Goal: Information Seeking & Learning: Learn about a topic

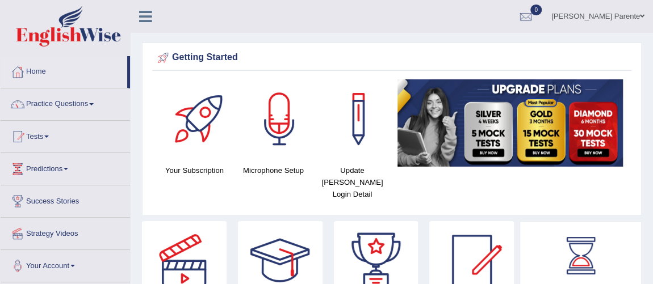
click at [45, 68] on link "Home" at bounding box center [64, 70] width 127 height 28
click at [627, 8] on link "[PERSON_NAME] Parente" at bounding box center [598, 15] width 110 height 30
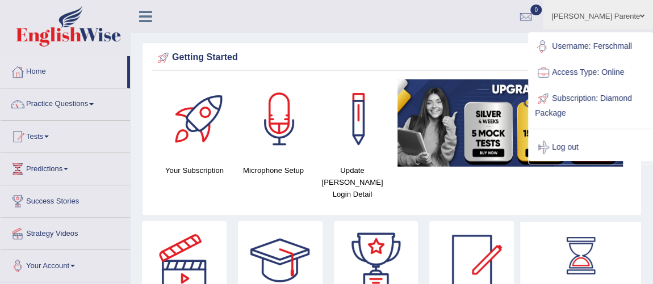
click at [458, 30] on ul "Fernanda Schmall Parente Toggle navigation Username: Ferschmall Access Type: On…" at bounding box center [470, 16] width 366 height 32
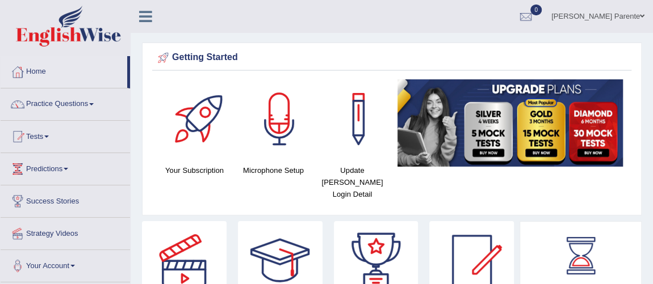
click at [587, 7] on link "[PERSON_NAME] Parente" at bounding box center [598, 15] width 110 height 30
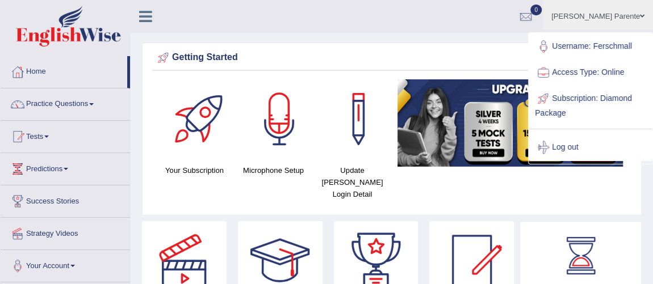
click at [445, 56] on div "Getting Started" at bounding box center [392, 57] width 474 height 17
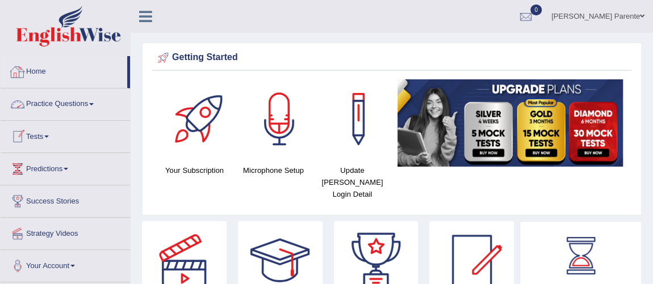
click at [36, 83] on link "Home" at bounding box center [64, 70] width 127 height 28
click at [51, 102] on link "Practice Questions" at bounding box center [65, 103] width 129 height 28
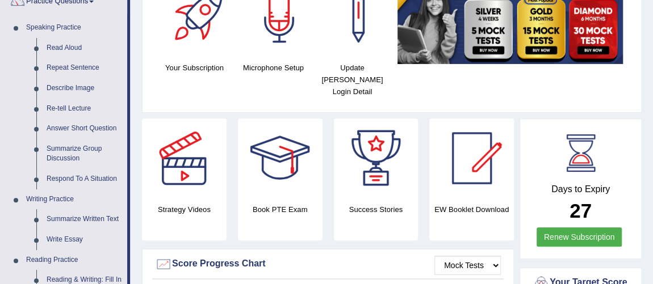
scroll to position [124, 0]
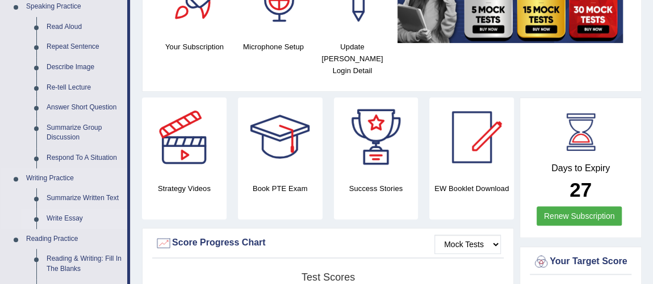
click at [77, 212] on link "Write Essay" at bounding box center [84, 219] width 86 height 20
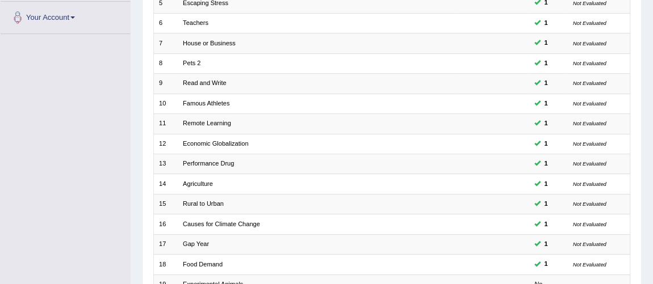
scroll to position [366, 0]
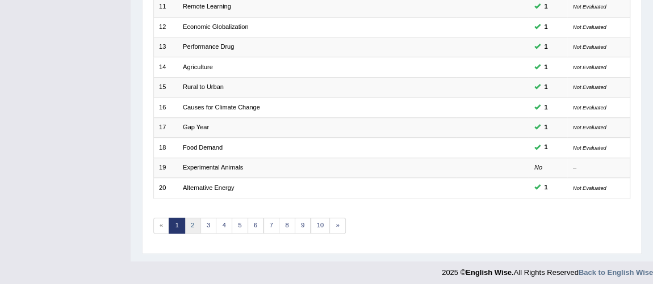
click at [189, 227] on link "2" at bounding box center [193, 226] width 16 height 16
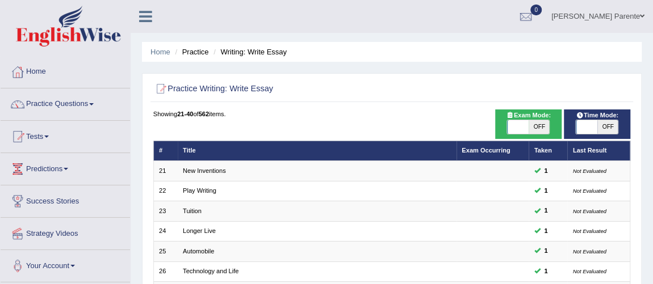
scroll to position [249, 0]
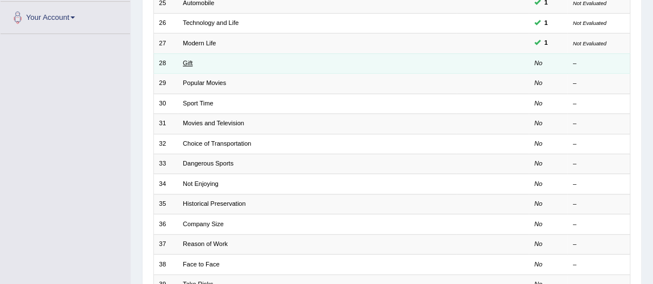
click at [188, 63] on link "Gift" at bounding box center [188, 63] width 10 height 7
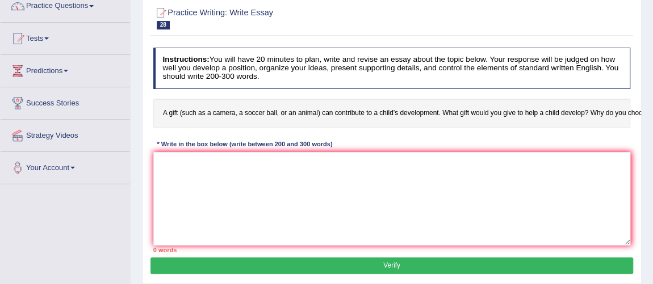
scroll to position [112, 0]
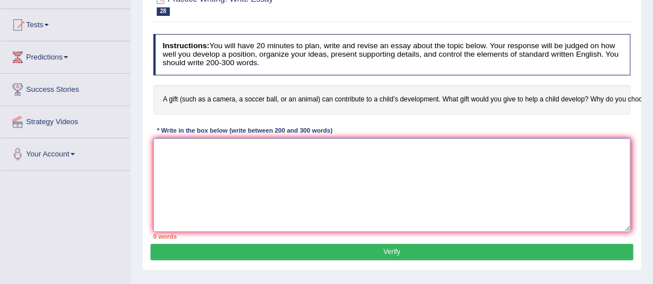
click at [517, 211] on textarea at bounding box center [392, 186] width 478 height 94
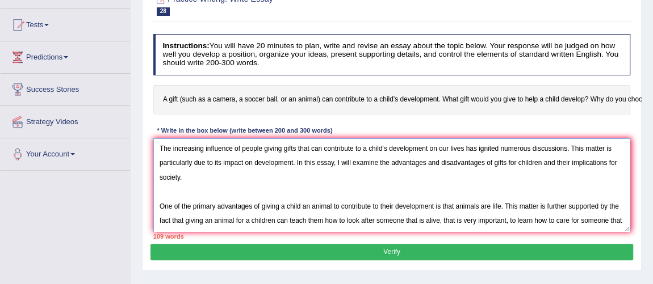
scroll to position [10, 0]
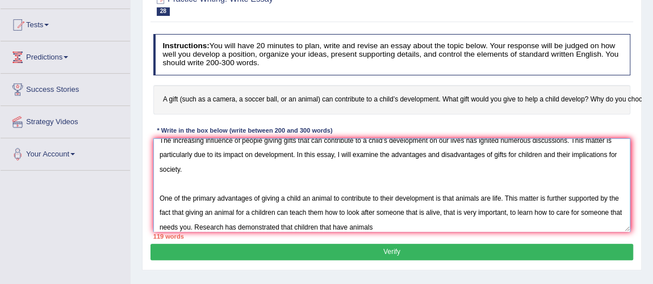
click at [374, 225] on textarea "The increasing influence of people giving gifts that can contribute to a child'…" at bounding box center [392, 186] width 478 height 94
click at [350, 225] on textarea "The increasing influence of people giving gifts that can contribute to a child'…" at bounding box center [392, 186] width 478 height 94
click at [397, 227] on textarea "The increasing influence of people giving gifts that can contribute to a child'…" at bounding box center [392, 186] width 478 height 94
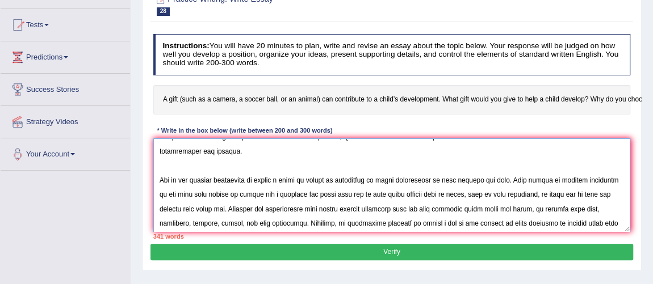
scroll to position [55, 0]
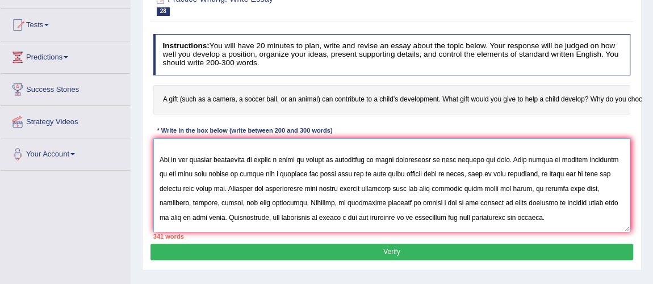
click at [374, 162] on textarea at bounding box center [392, 186] width 478 height 94
click at [378, 161] on textarea at bounding box center [392, 186] width 478 height 94
click at [436, 165] on textarea at bounding box center [392, 186] width 478 height 94
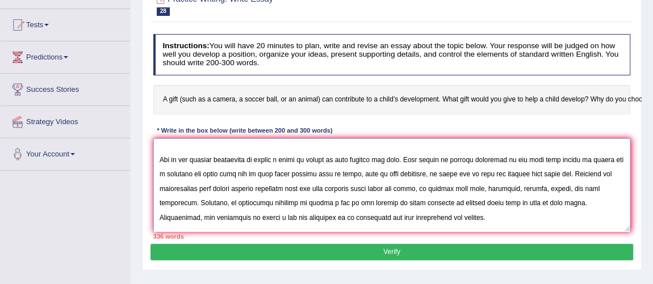
click at [416, 173] on textarea at bounding box center [392, 186] width 478 height 94
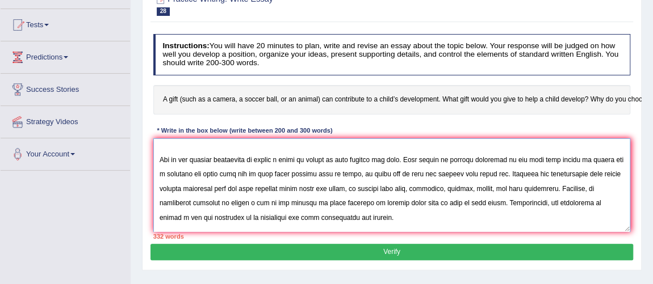
click at [355, 175] on textarea at bounding box center [392, 186] width 478 height 94
click at [491, 174] on textarea at bounding box center [392, 186] width 478 height 94
click at [234, 190] on textarea at bounding box center [392, 186] width 478 height 94
click at [287, 183] on textarea at bounding box center [392, 186] width 478 height 94
click at [362, 187] on textarea at bounding box center [392, 186] width 478 height 94
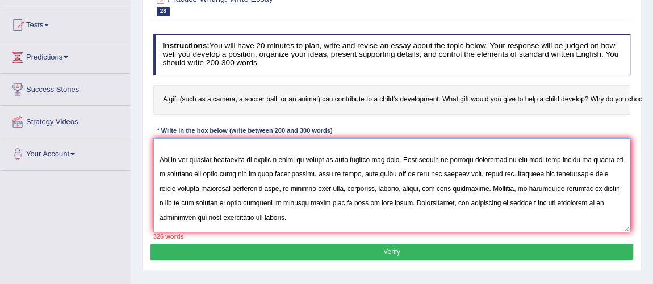
click at [292, 189] on textarea at bounding box center [392, 186] width 478 height 94
click at [400, 190] on textarea at bounding box center [392, 186] width 478 height 94
click at [439, 182] on textarea at bounding box center [392, 186] width 478 height 94
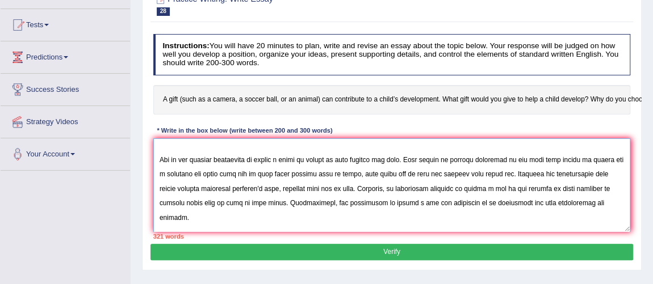
click at [236, 189] on textarea at bounding box center [392, 186] width 478 height 94
click at [460, 191] on textarea at bounding box center [392, 186] width 478 height 94
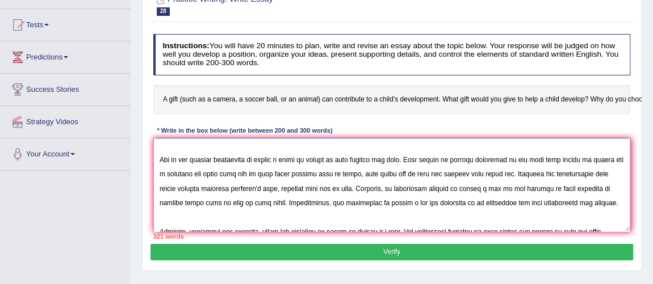
click at [590, 187] on textarea at bounding box center [392, 186] width 478 height 94
click at [227, 204] on textarea at bounding box center [392, 186] width 478 height 94
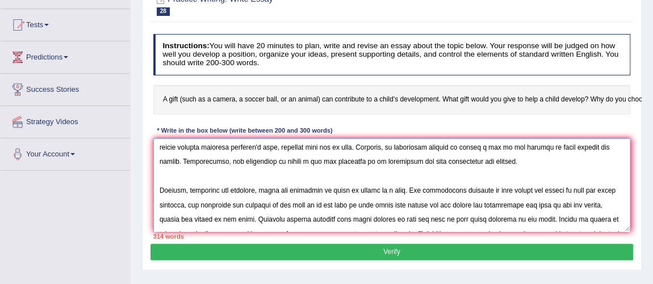
scroll to position [128, 0]
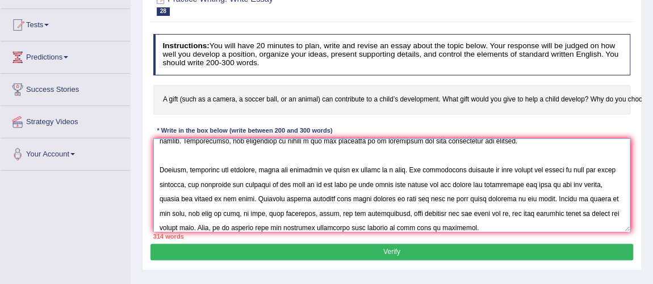
click at [556, 164] on textarea at bounding box center [392, 186] width 478 height 94
click at [195, 183] on textarea at bounding box center [392, 186] width 478 height 94
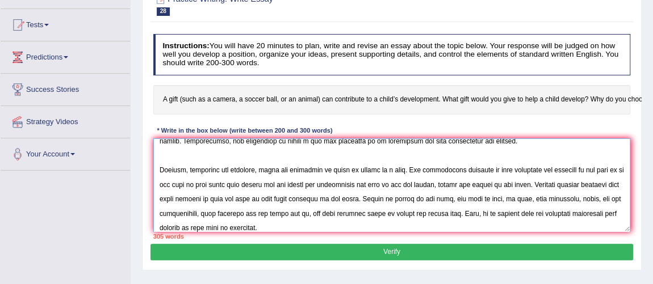
click at [550, 170] on textarea at bounding box center [392, 186] width 478 height 94
click at [581, 168] on textarea at bounding box center [392, 186] width 478 height 94
click at [170, 185] on textarea at bounding box center [392, 186] width 478 height 94
click at [256, 183] on textarea at bounding box center [392, 186] width 478 height 94
click at [439, 181] on textarea at bounding box center [392, 186] width 478 height 94
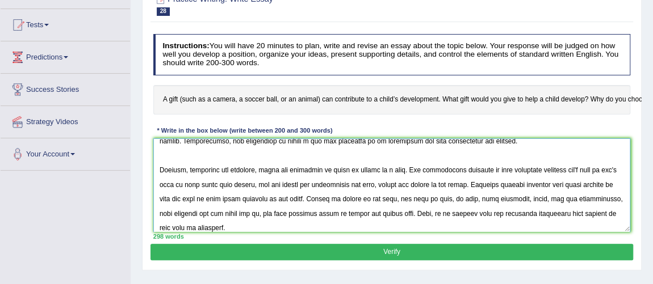
click at [388, 181] on textarea at bounding box center [392, 186] width 478 height 94
click at [274, 185] on textarea at bounding box center [392, 186] width 478 height 94
click at [327, 183] on textarea at bounding box center [392, 186] width 478 height 94
click at [380, 185] on textarea at bounding box center [392, 186] width 478 height 94
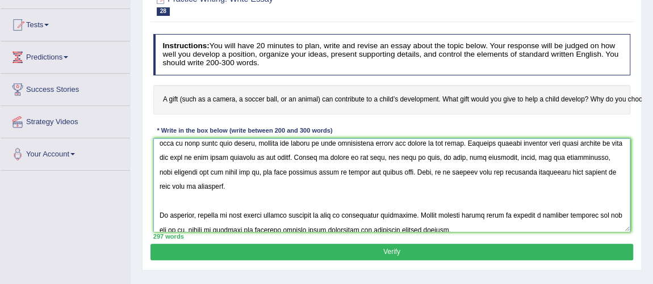
scroll to position [187, 0]
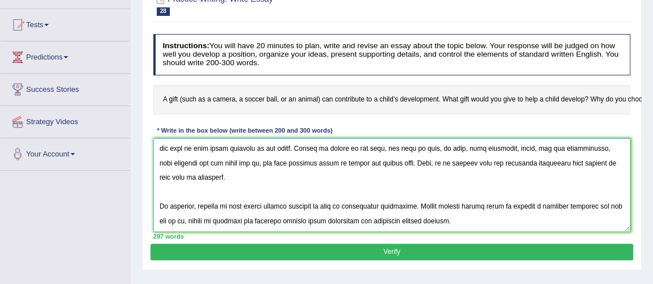
type textarea "The increasing influence of people giving gifts that can contribute to a child'…"
click at [479, 252] on button "Verify" at bounding box center [391, 252] width 482 height 16
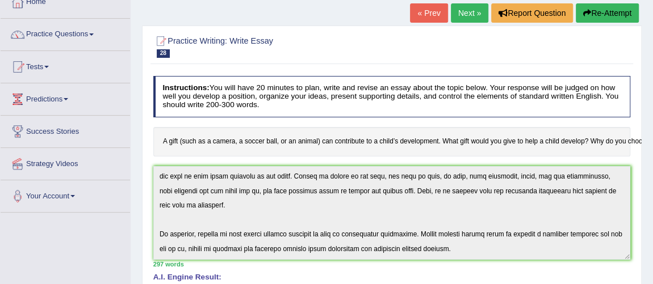
scroll to position [0, 0]
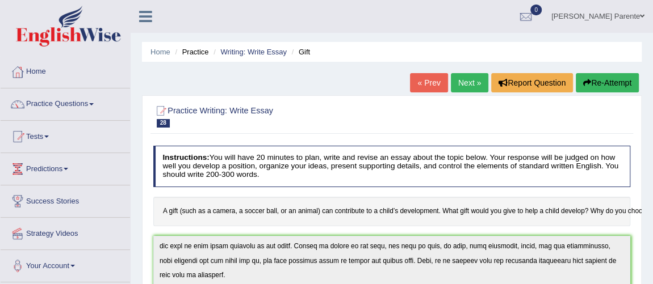
drag, startPoint x: 454, startPoint y: 93, endPoint x: 452, endPoint y: 81, distance: 12.1
click at [452, 81] on div "« Prev Next » Report Question Re-Attempt" at bounding box center [526, 84] width 232 height 22
click at [452, 81] on link "Next »" at bounding box center [469, 82] width 37 height 19
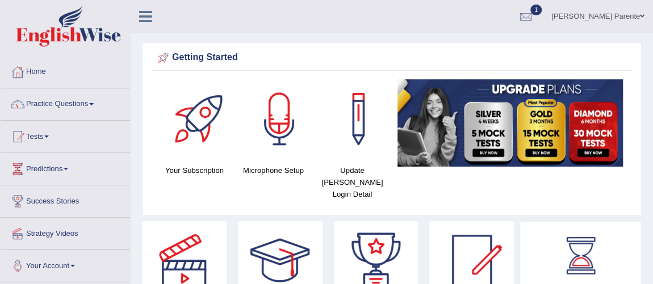
click at [533, 11] on span "1" at bounding box center [535, 10] width 11 height 11
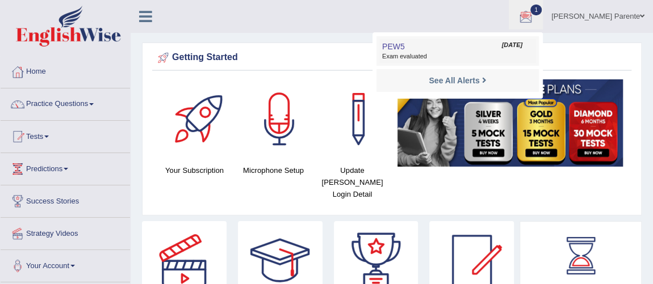
click at [435, 47] on link "PEW5 Aug 29, 2025 Exam evaluated" at bounding box center [457, 51] width 157 height 24
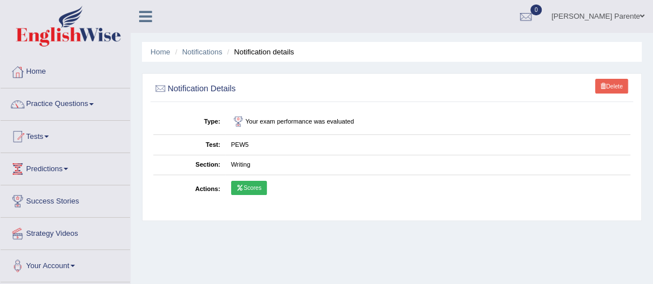
click at [236, 185] on icon at bounding box center [239, 188] width 7 height 6
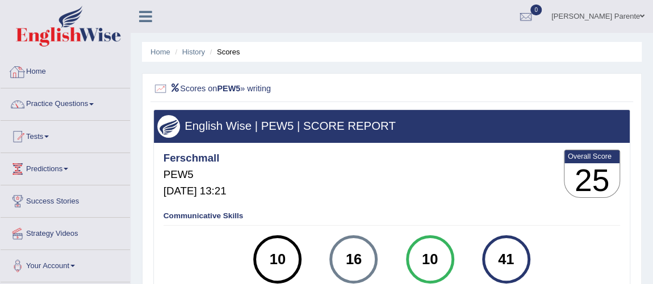
click at [18, 79] on div at bounding box center [17, 72] width 17 height 17
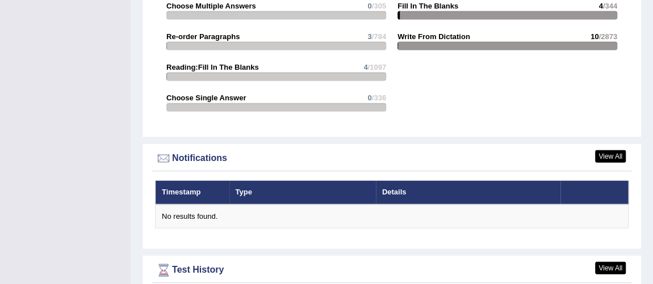
scroll to position [1513, 0]
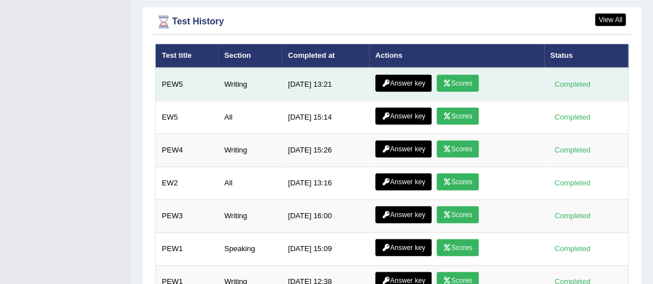
click at [393, 75] on link "Answer key" at bounding box center [403, 83] width 56 height 17
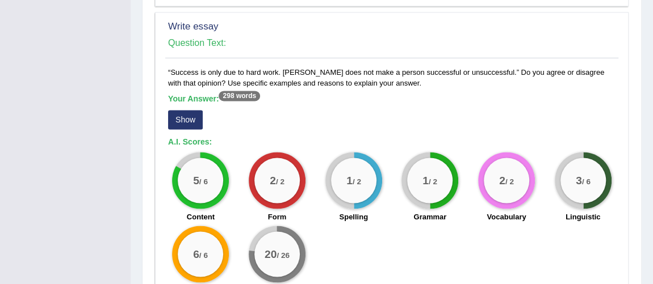
scroll to position [812, 0]
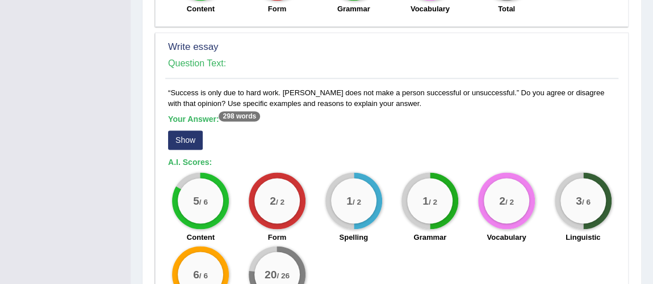
click at [193, 131] on button "Show" at bounding box center [185, 140] width 35 height 19
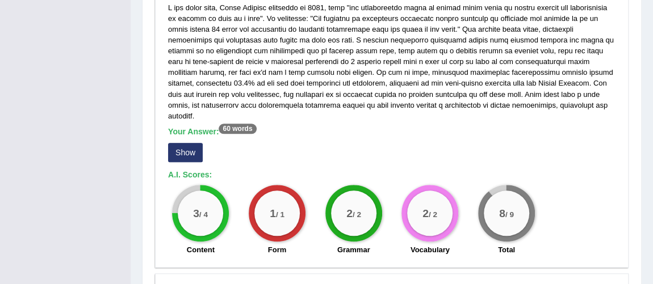
scroll to position [322, 0]
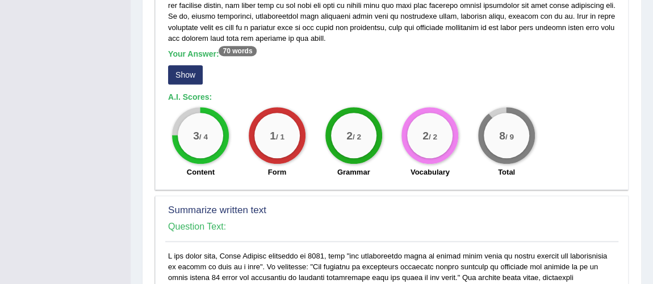
click at [192, 66] on button "Show" at bounding box center [185, 74] width 35 height 19
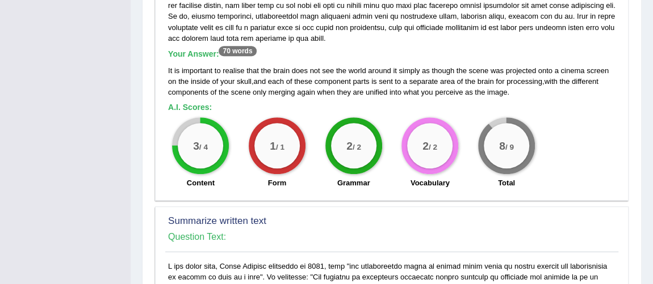
scroll to position [73, 0]
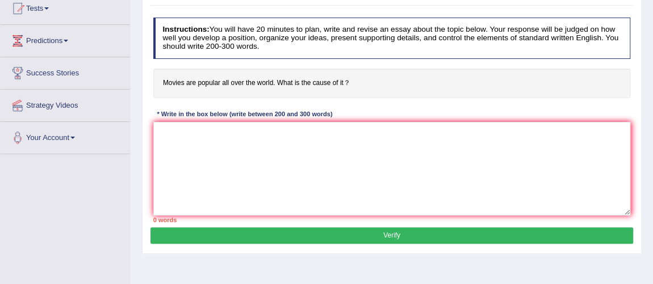
scroll to position [152, 0]
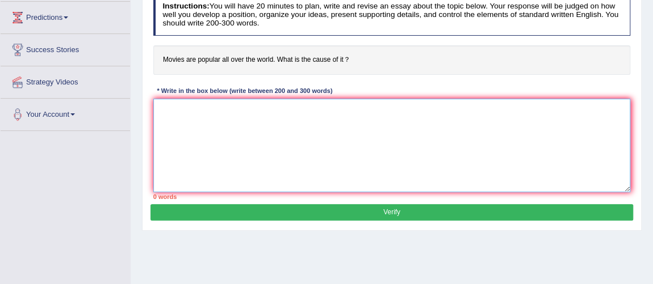
click at [256, 109] on textarea at bounding box center [392, 146] width 478 height 94
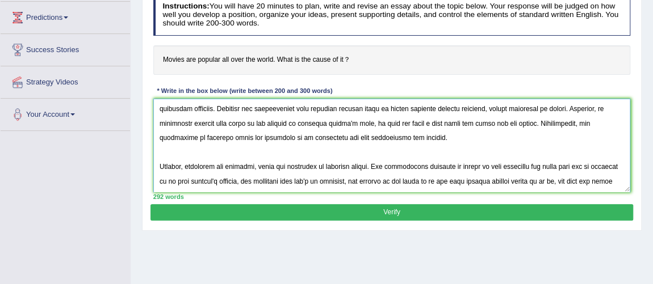
scroll to position [0, 0]
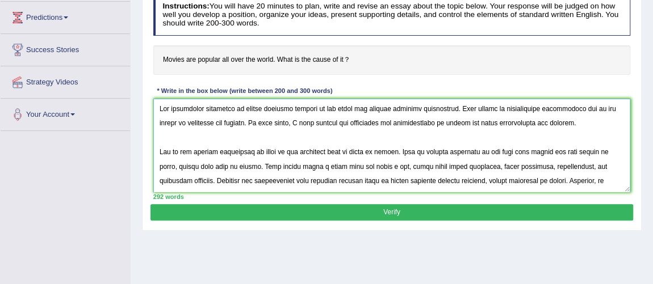
click at [241, 106] on textarea at bounding box center [392, 146] width 478 height 94
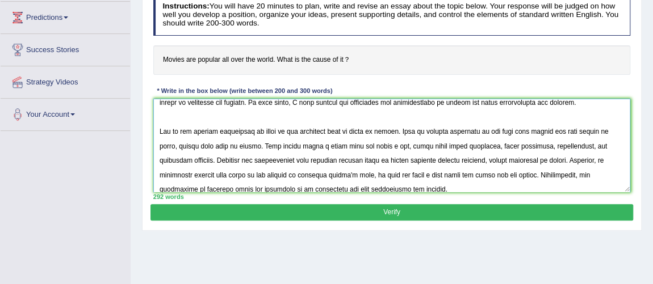
click at [179, 146] on textarea at bounding box center [392, 146] width 478 height 94
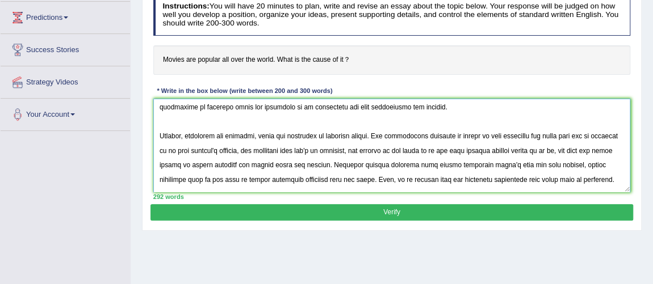
scroll to position [145, 0]
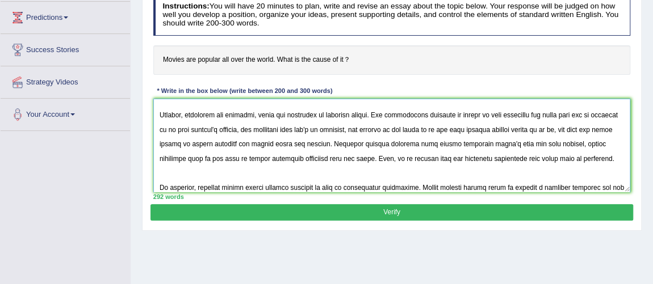
click at [190, 141] on textarea at bounding box center [392, 146] width 478 height 94
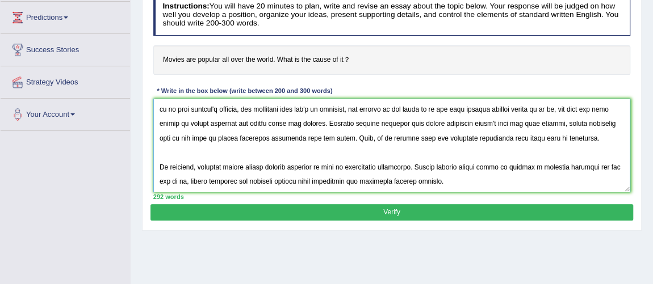
click at [400, 143] on textarea at bounding box center [392, 146] width 478 height 94
type textarea "The increasing influence of movies becoming popular on our lives has ignited nu…"
click at [490, 206] on button "Verify" at bounding box center [391, 212] width 482 height 16
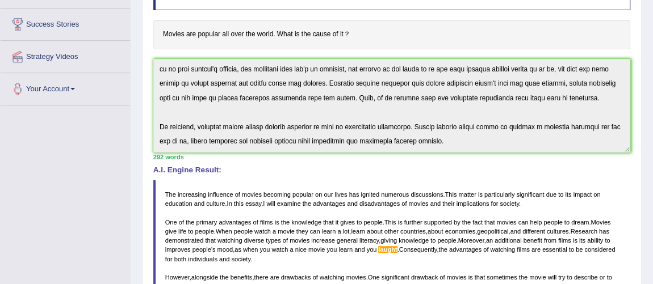
scroll to position [0, 0]
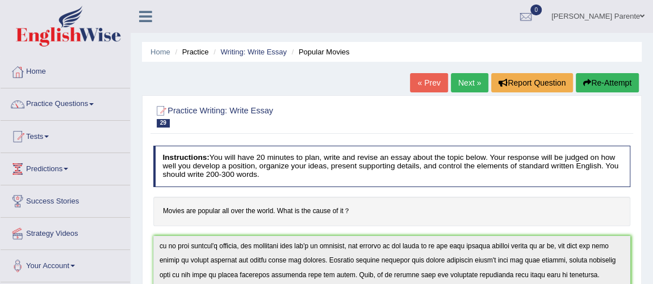
click at [79, 103] on link "Practice Questions" at bounding box center [65, 103] width 129 height 28
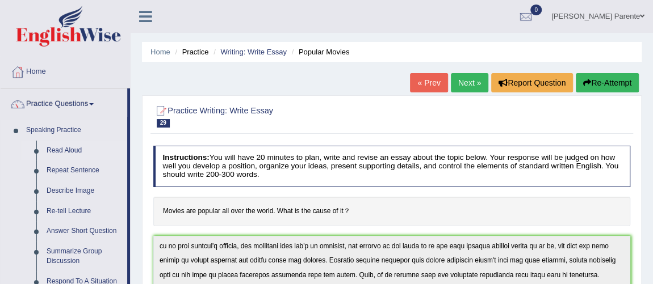
click at [71, 146] on link "Read Aloud" at bounding box center [84, 151] width 86 height 20
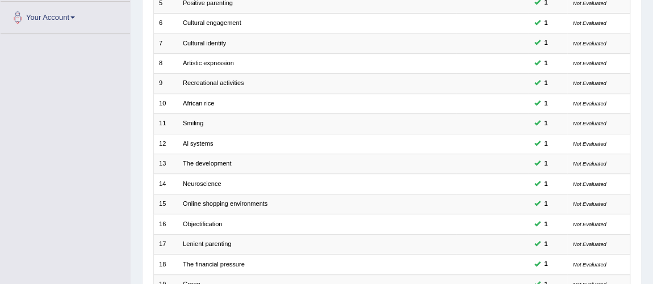
scroll to position [366, 0]
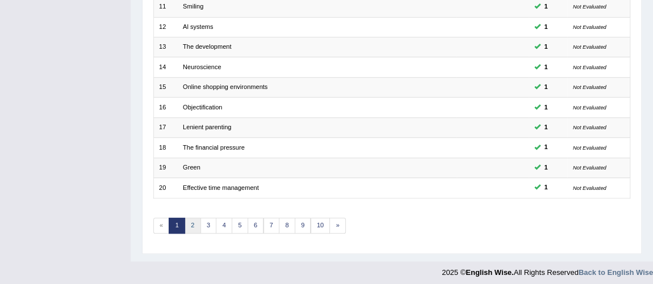
click at [187, 221] on link "2" at bounding box center [193, 226] width 16 height 16
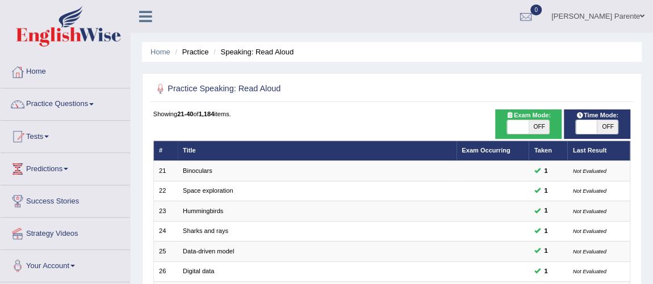
scroll to position [249, 0]
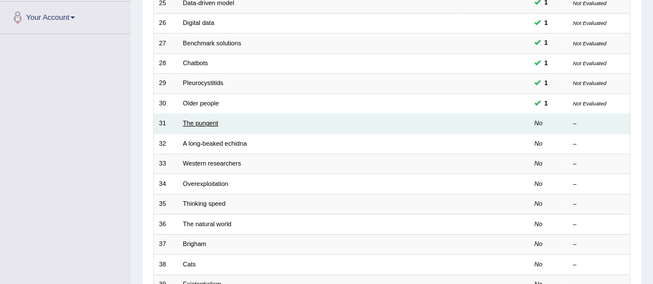
click at [202, 124] on link "The pungent" at bounding box center [200, 123] width 35 height 7
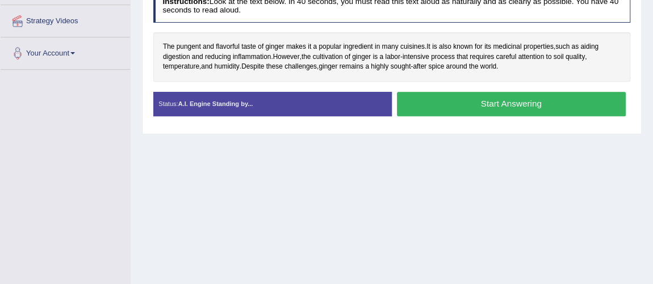
scroll to position [171, 0]
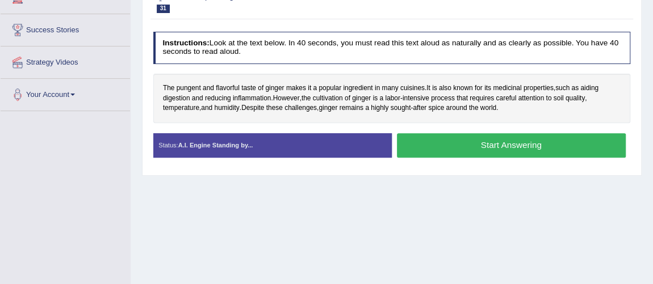
click at [491, 147] on button "Start Answering" at bounding box center [511, 145] width 229 height 24
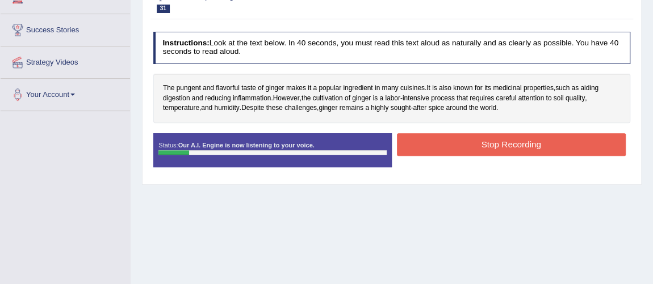
click at [491, 147] on button "Stop Recording" at bounding box center [511, 144] width 229 height 22
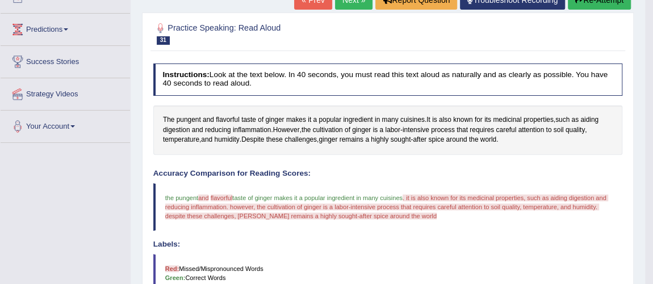
scroll to position [125, 0]
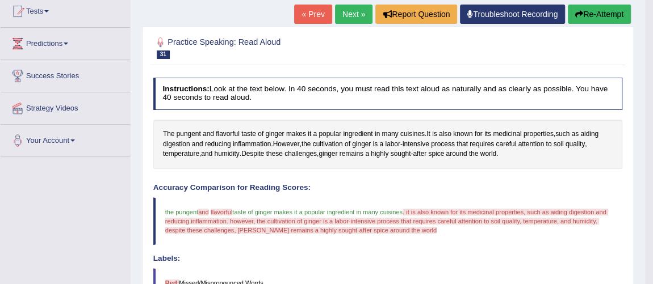
click at [350, 23] on div "« Prev Next » Report Question Troubleshoot Recording Re-Attempt" at bounding box center [464, 16] width 340 height 22
click at [340, 13] on link "Next »" at bounding box center [353, 14] width 37 height 19
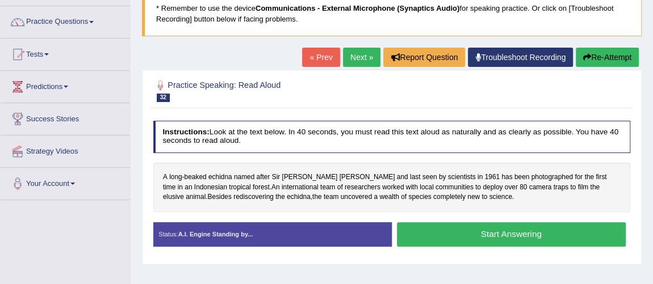
scroll to position [103, 0]
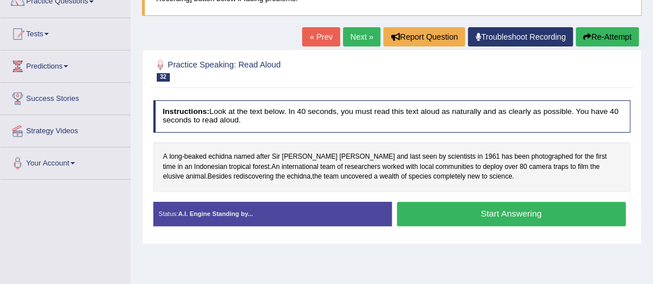
click at [524, 211] on button "Start Answering" at bounding box center [511, 214] width 229 height 24
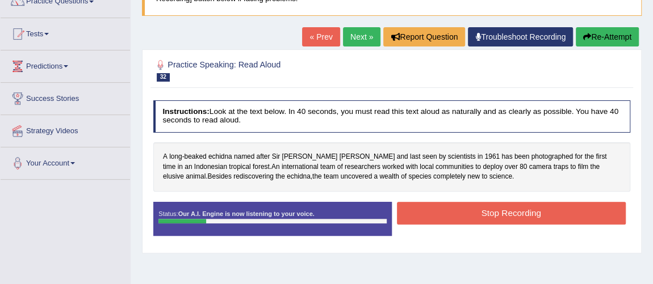
click at [524, 211] on button "Stop Recording" at bounding box center [511, 213] width 229 height 22
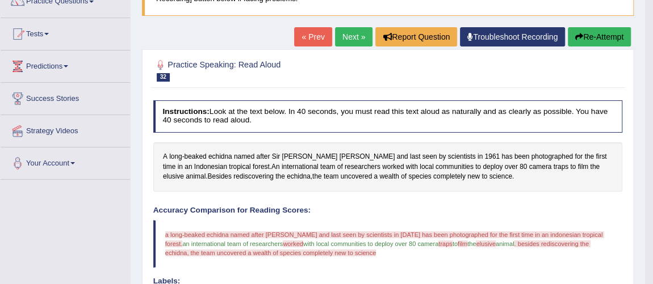
click at [359, 30] on link "Next »" at bounding box center [353, 36] width 37 height 19
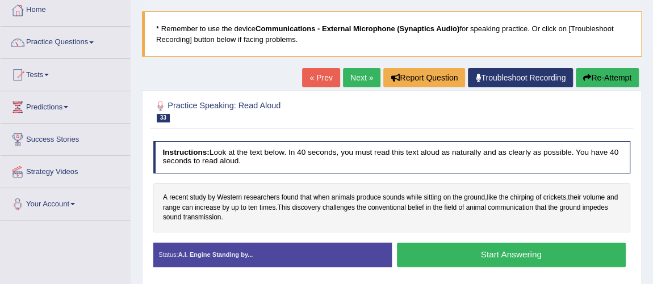
scroll to position [82, 0]
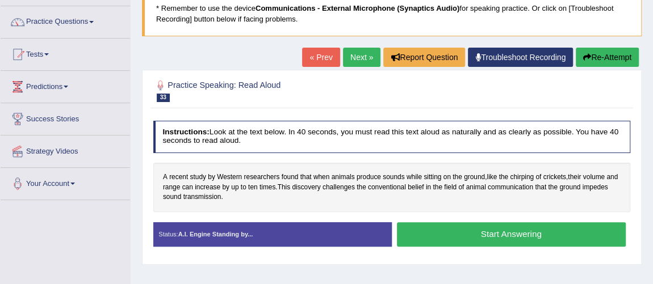
click at [499, 243] on button "Start Answering" at bounding box center [511, 235] width 229 height 24
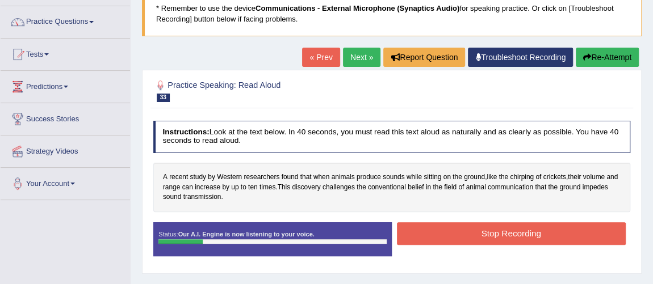
click at [499, 243] on div "Stop Recording" at bounding box center [511, 235] width 238 height 25
click at [507, 233] on button "Stop Recording" at bounding box center [511, 234] width 229 height 22
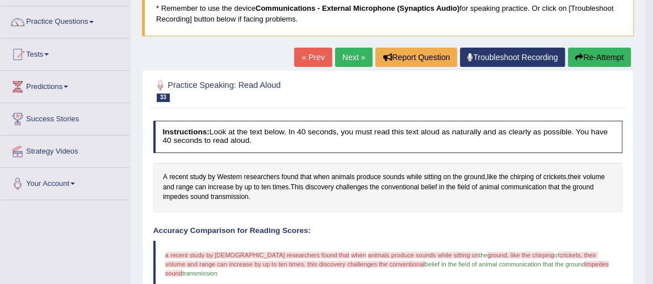
click at [352, 56] on link "Next »" at bounding box center [353, 57] width 37 height 19
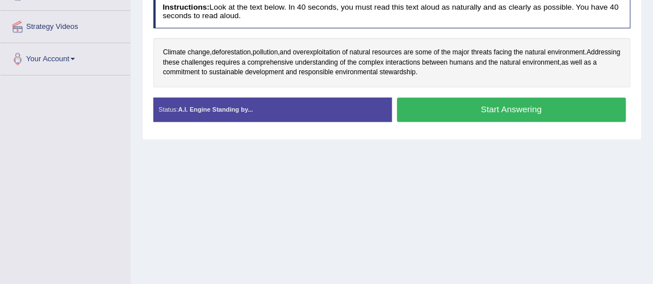
scroll to position [187, 0]
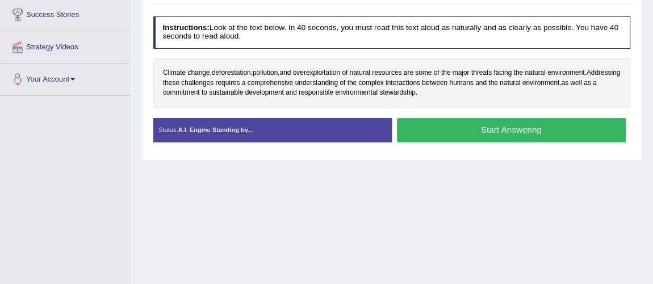
click at [505, 128] on button "Start Answering" at bounding box center [511, 130] width 229 height 24
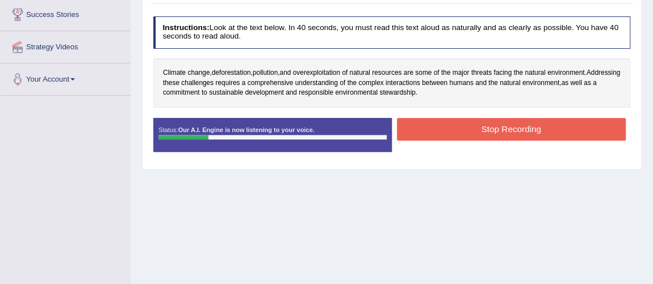
click at [505, 128] on button "Stop Recording" at bounding box center [511, 129] width 229 height 22
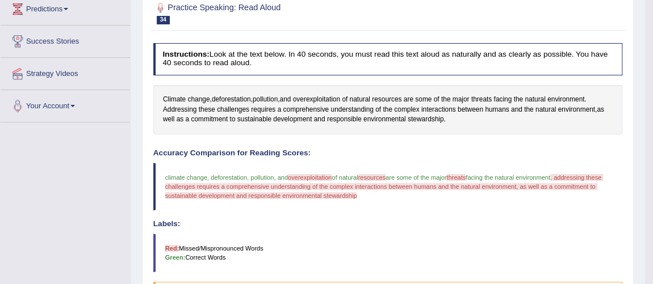
scroll to position [0, 0]
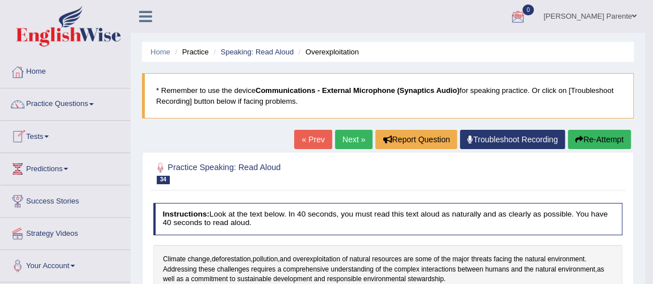
click at [82, 107] on link "Practice Questions" at bounding box center [65, 103] width 129 height 28
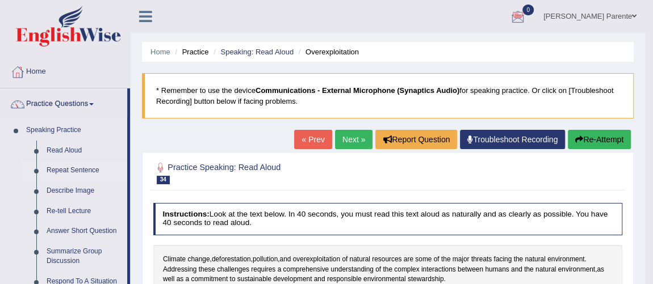
click at [103, 165] on link "Repeat Sentence" at bounding box center [84, 171] width 86 height 20
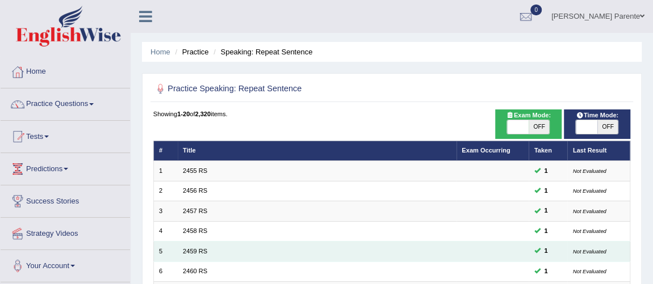
click at [619, 245] on td "Not Evaluated" at bounding box center [598, 252] width 63 height 20
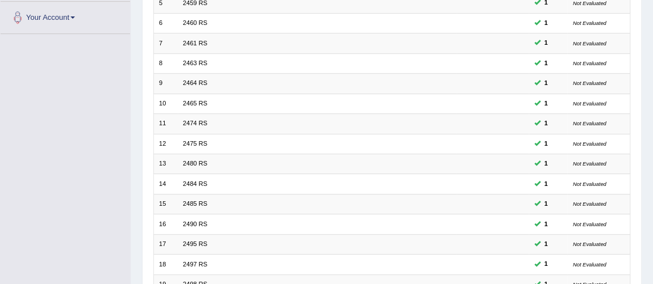
scroll to position [366, 0]
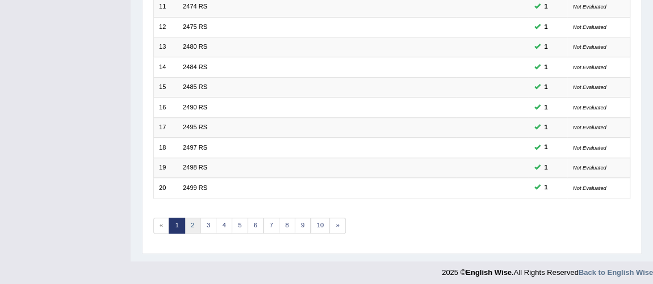
click at [194, 218] on link "2" at bounding box center [193, 226] width 16 height 16
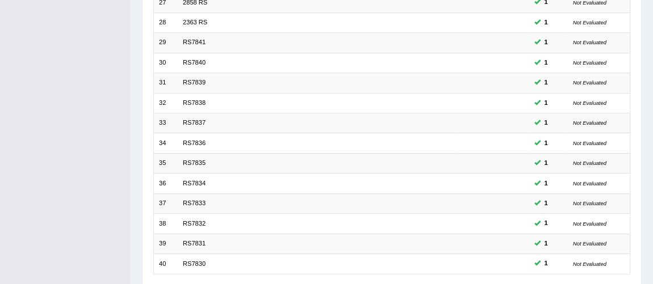
scroll to position [331, 0]
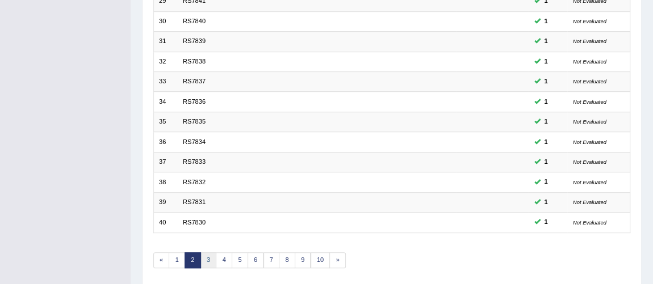
click at [210, 258] on link "3" at bounding box center [208, 261] width 16 height 16
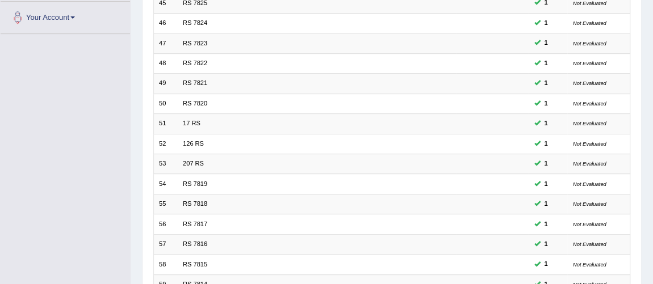
scroll to position [366, 0]
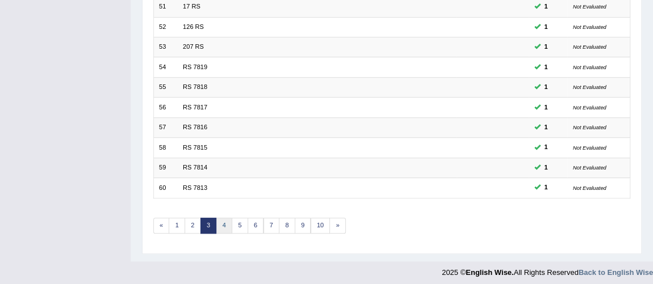
click at [226, 218] on link "4" at bounding box center [224, 226] width 16 height 16
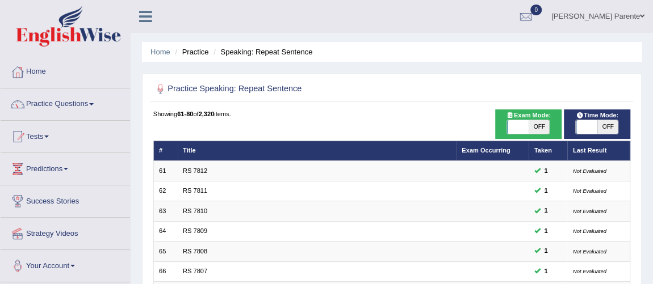
scroll to position [249, 0]
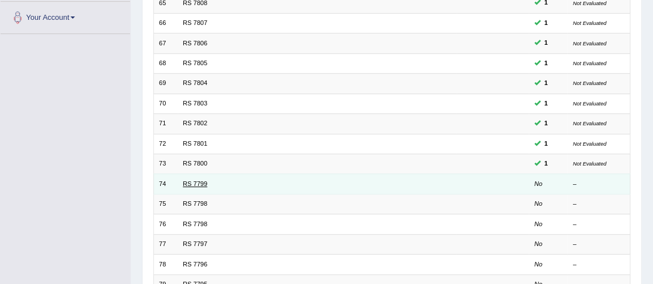
click at [195, 181] on link "RS 7799" at bounding box center [195, 184] width 24 height 7
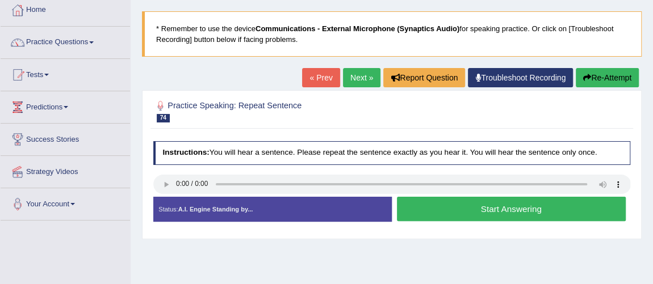
scroll to position [82, 0]
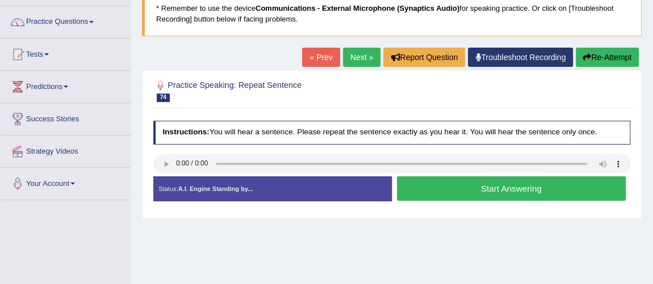
click at [560, 180] on button "Start Answering" at bounding box center [511, 189] width 229 height 24
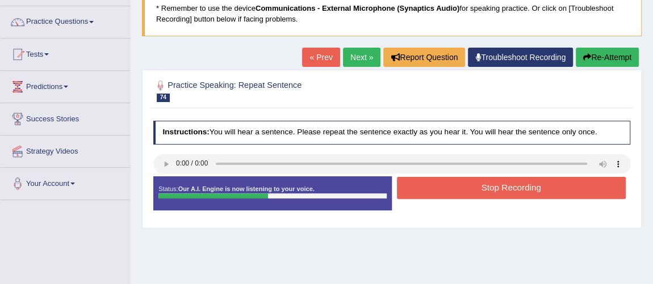
click at [560, 180] on button "Stop Recording" at bounding box center [511, 188] width 229 height 22
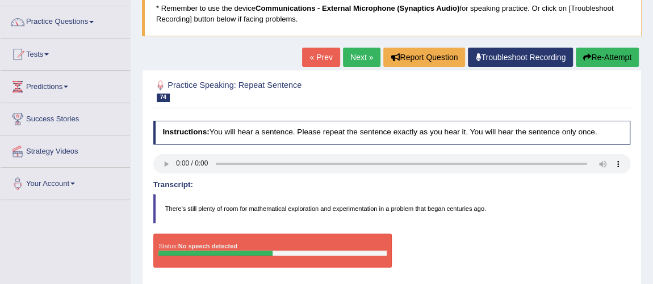
click at [605, 48] on button "Re-Attempt" at bounding box center [607, 57] width 63 height 19
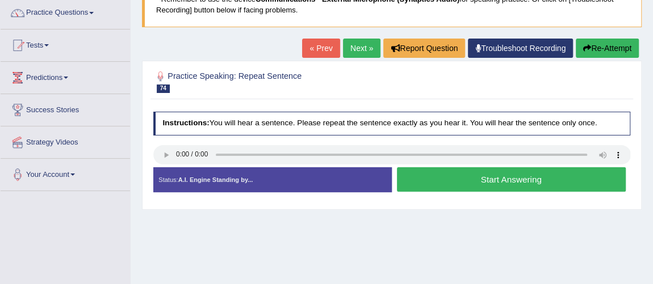
click at [535, 187] on button "Start Answering" at bounding box center [511, 180] width 229 height 24
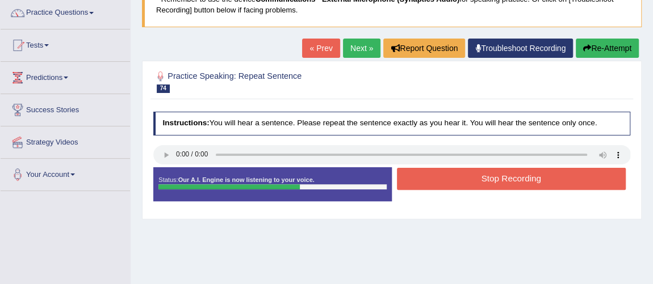
click at [535, 187] on button "Stop Recording" at bounding box center [511, 179] width 229 height 22
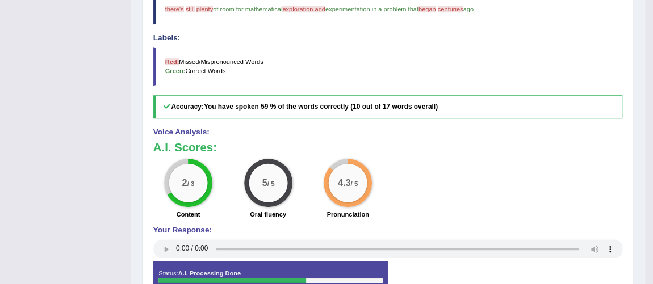
scroll to position [91, 0]
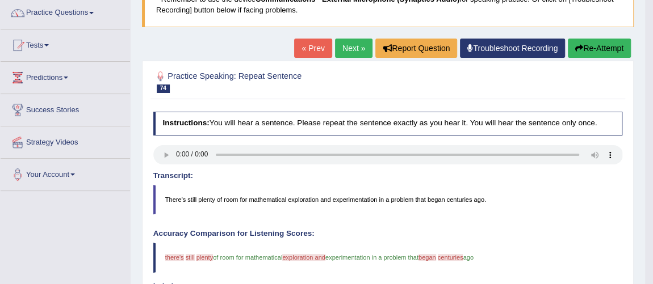
click at [361, 55] on link "Next »" at bounding box center [353, 48] width 37 height 19
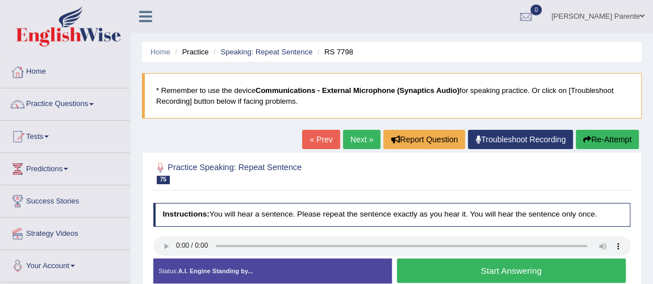
click at [441, 276] on button "Start Answering" at bounding box center [511, 271] width 229 height 24
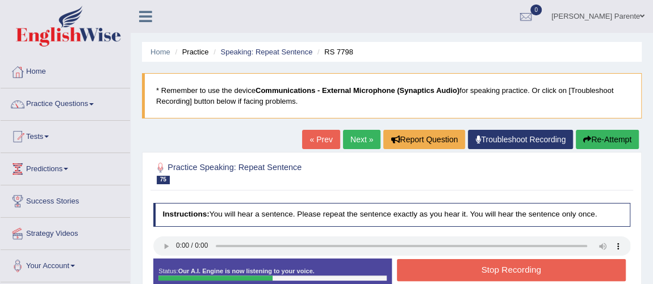
click at [441, 276] on button "Stop Recording" at bounding box center [511, 270] width 229 height 22
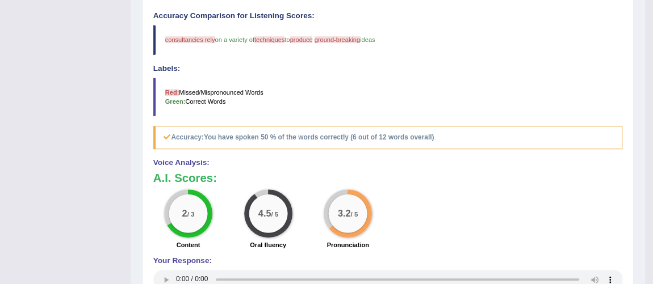
scroll to position [61, 0]
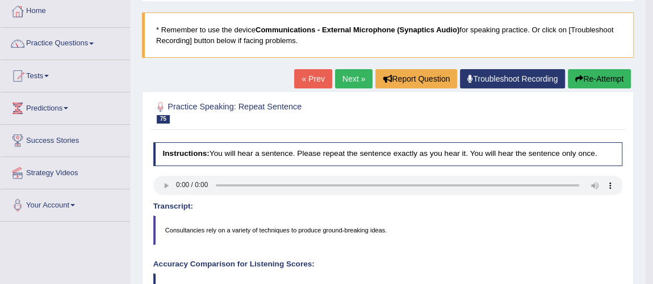
click at [348, 77] on link "Next »" at bounding box center [353, 78] width 37 height 19
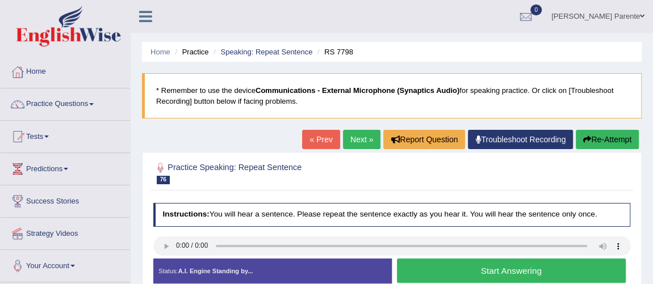
click at [357, 144] on link "Next »" at bounding box center [361, 139] width 37 height 19
click at [455, 270] on button "Start Answering" at bounding box center [511, 271] width 229 height 24
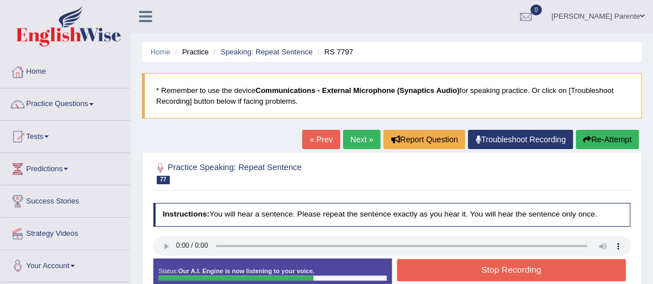
click at [455, 270] on button "Stop Recording" at bounding box center [511, 270] width 229 height 22
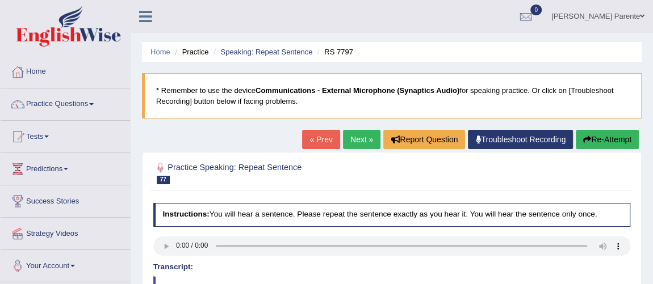
click at [652, 225] on html "Toggle navigation Home Practice Questions Speaking Practice Read Aloud Repeat S…" at bounding box center [326, 142] width 653 height 284
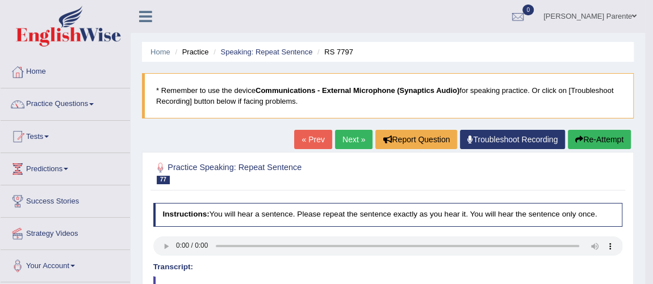
click at [355, 140] on link "Next »" at bounding box center [353, 139] width 37 height 19
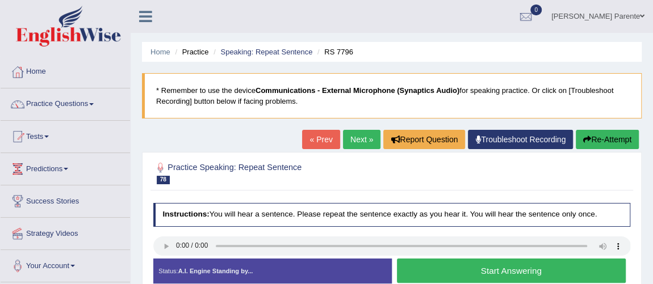
click at [440, 273] on button "Start Answering" at bounding box center [511, 271] width 229 height 24
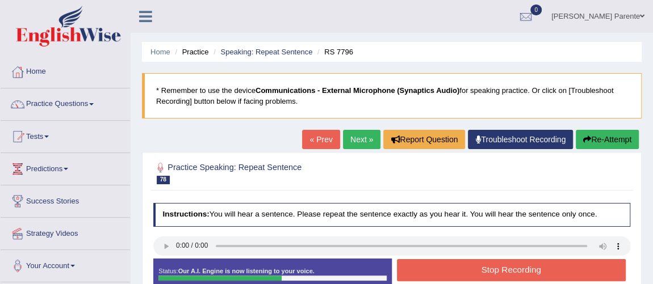
click at [440, 273] on button "Stop Recording" at bounding box center [511, 270] width 229 height 22
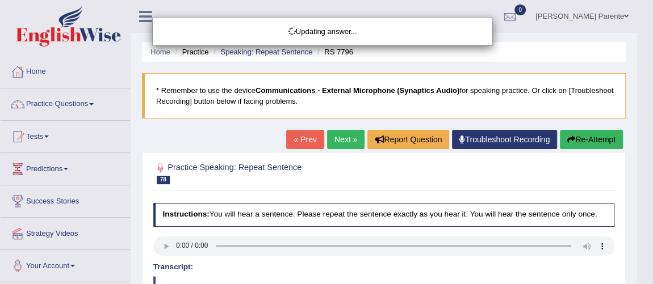
click at [652, 278] on html "Toggle navigation Home Practice Questions Speaking Practice Read Aloud Repeat S…" at bounding box center [326, 142] width 653 height 284
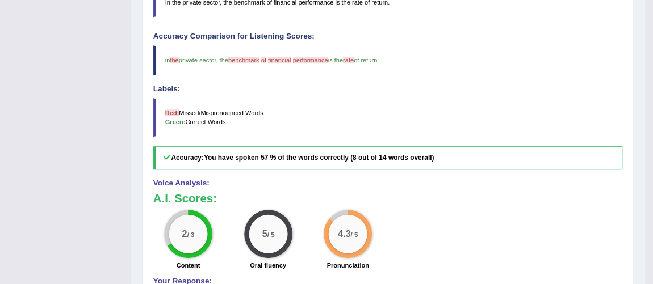
scroll to position [40, 0]
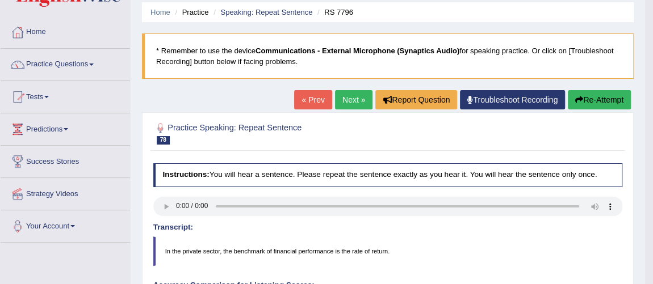
click at [342, 93] on link "Next »" at bounding box center [353, 99] width 37 height 19
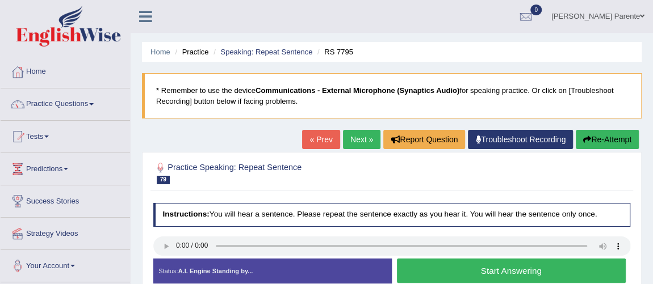
click at [493, 267] on button "Start Answering" at bounding box center [511, 271] width 229 height 24
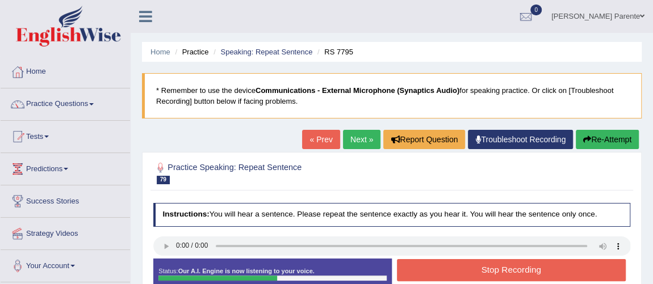
click at [493, 267] on button "Stop Recording" at bounding box center [511, 270] width 229 height 22
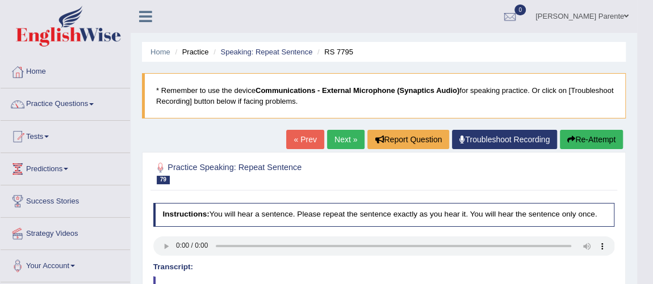
click at [653, 258] on html "Toggle navigation Home Practice Questions Speaking Practice Read Aloud Repeat S…" at bounding box center [326, 142] width 653 height 284
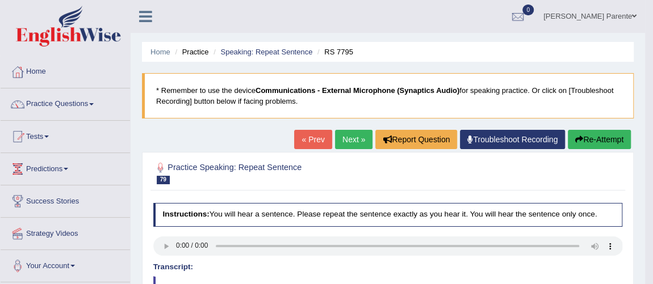
click at [353, 131] on link "Next »" at bounding box center [353, 139] width 37 height 19
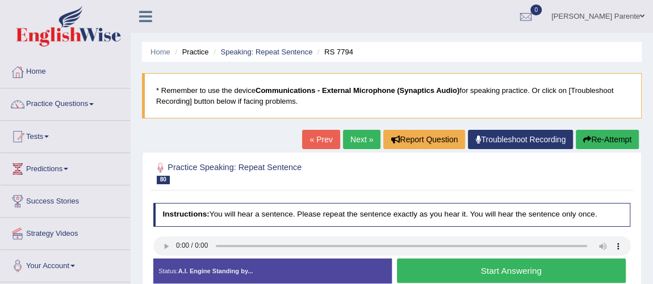
click at [453, 264] on button "Start Answering" at bounding box center [511, 271] width 229 height 24
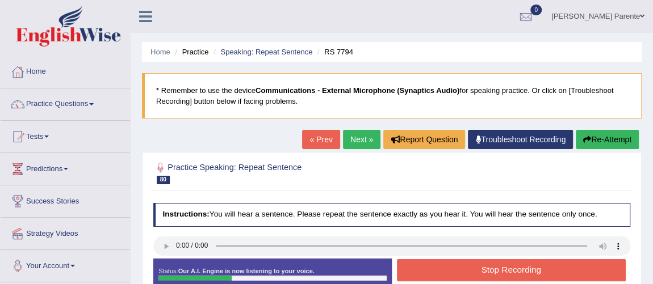
click at [453, 264] on button "Stop Recording" at bounding box center [511, 270] width 229 height 22
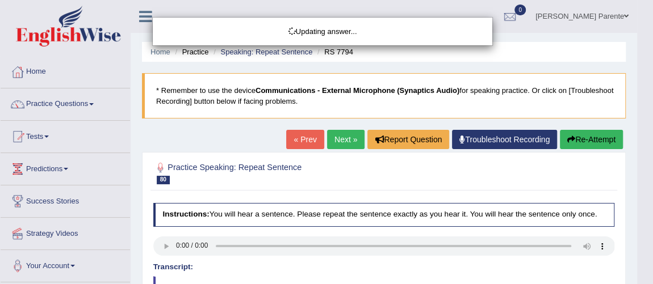
click at [653, 220] on html "Toggle navigation Home Practice Questions Speaking Practice Read Aloud Repeat S…" at bounding box center [326, 142] width 653 height 284
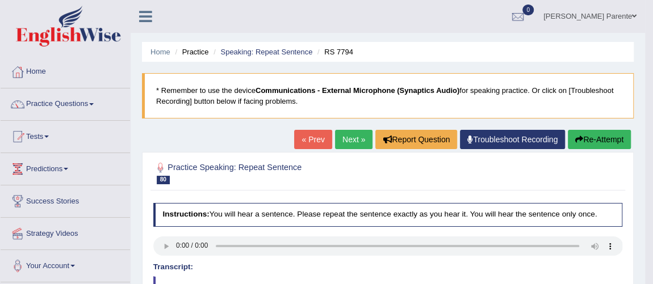
click at [344, 137] on link "Next »" at bounding box center [353, 139] width 37 height 19
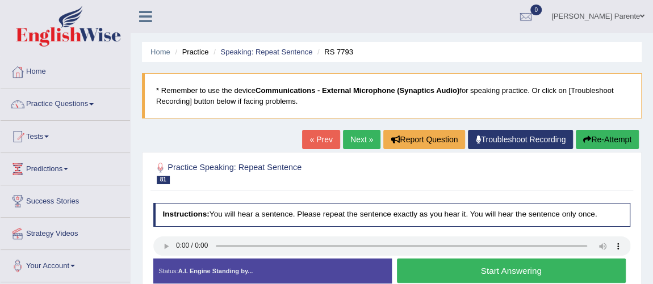
click at [427, 271] on button "Start Answering" at bounding box center [511, 271] width 229 height 24
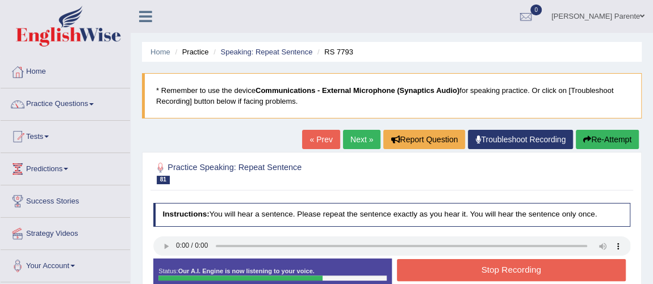
click at [427, 271] on button "Stop Recording" at bounding box center [511, 270] width 229 height 22
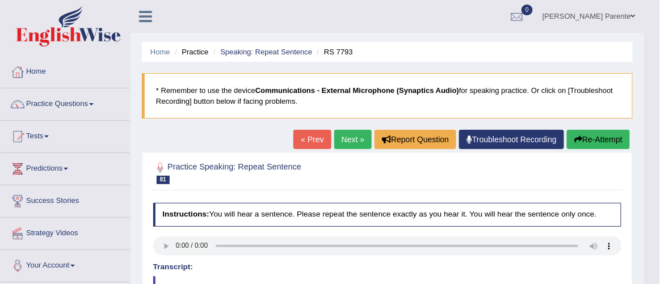
click at [660, 228] on body "Toggle navigation Home Practice Questions Speaking Practice Read Aloud Repeat S…" at bounding box center [330, 142] width 660 height 284
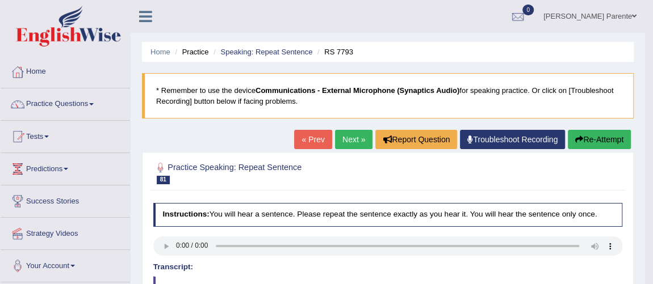
click at [353, 145] on link "Next »" at bounding box center [353, 139] width 37 height 19
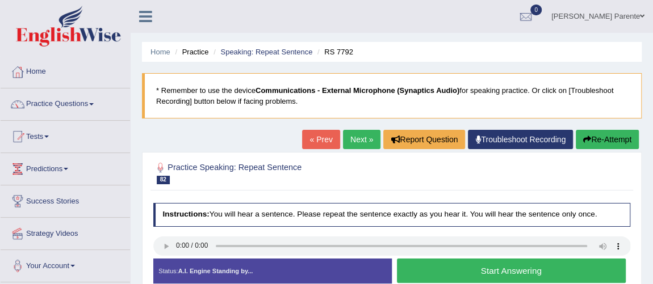
click at [479, 264] on button "Start Answering" at bounding box center [511, 271] width 229 height 24
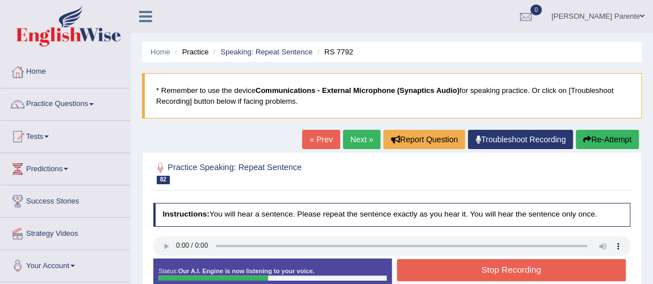
click at [479, 264] on button "Stop Recording" at bounding box center [511, 270] width 229 height 22
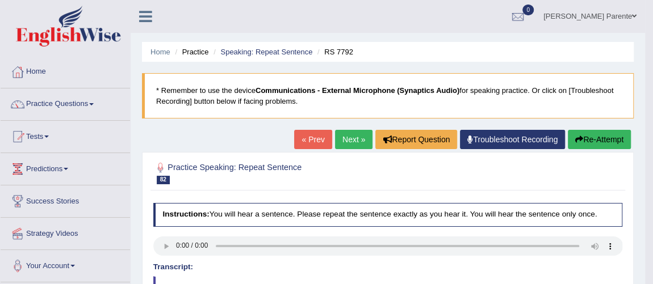
click at [343, 141] on link "Next »" at bounding box center [353, 139] width 37 height 19
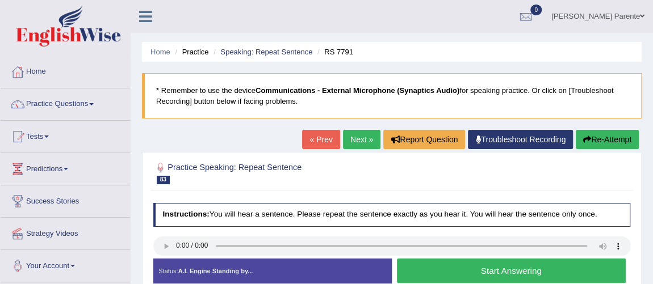
click at [425, 264] on button "Start Answering" at bounding box center [511, 271] width 229 height 24
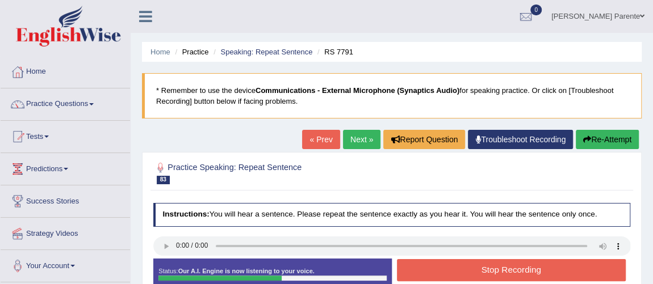
click at [425, 264] on button "Stop Recording" at bounding box center [511, 270] width 229 height 22
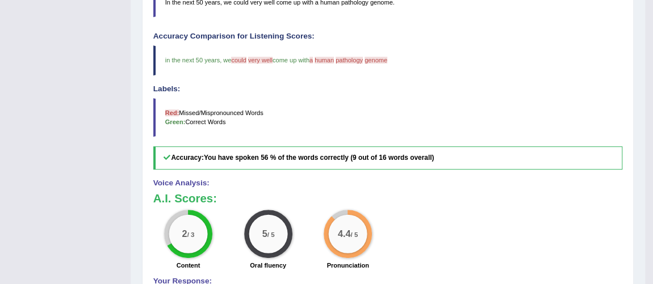
scroll to position [40, 0]
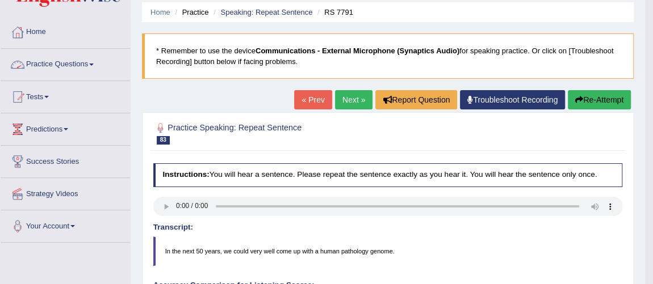
click at [89, 67] on link "Practice Questions" at bounding box center [65, 63] width 129 height 28
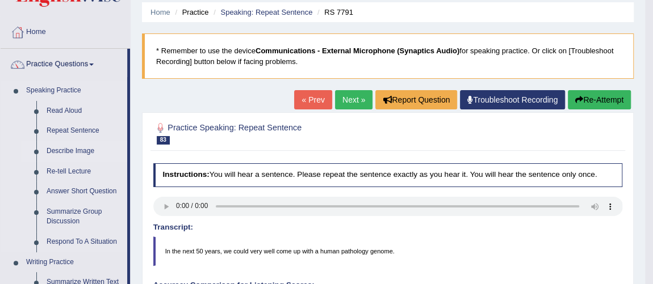
click at [65, 144] on link "Describe Image" at bounding box center [84, 151] width 86 height 20
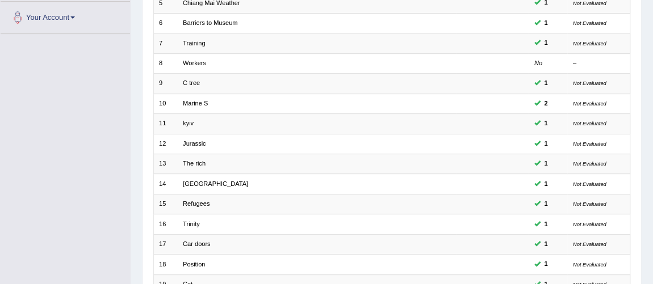
scroll to position [366, 0]
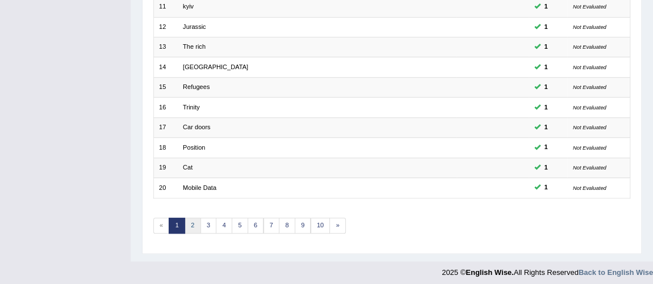
click at [196, 218] on link "2" at bounding box center [193, 226] width 16 height 16
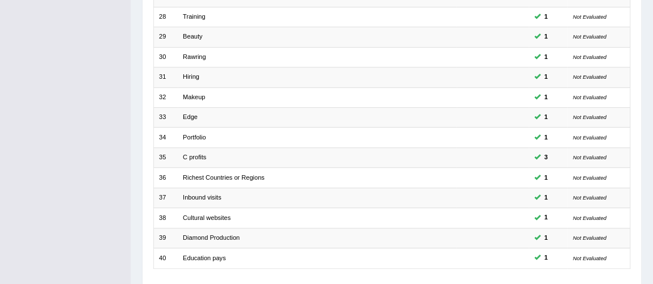
scroll to position [366, 0]
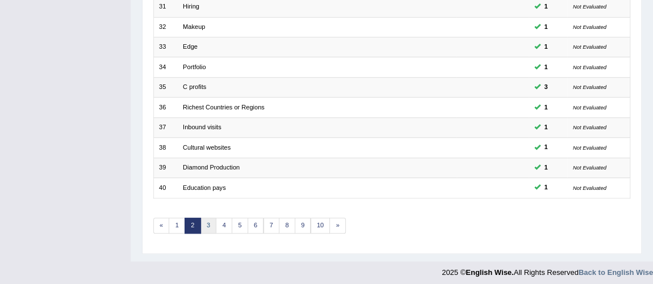
click at [204, 224] on link "3" at bounding box center [208, 226] width 16 height 16
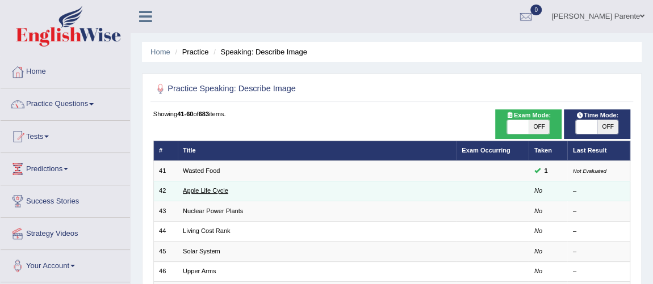
click at [206, 189] on link "Apple Life Cycle" at bounding box center [205, 190] width 45 height 7
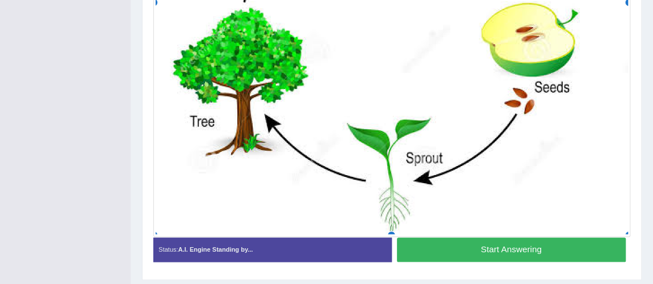
scroll to position [495, 0]
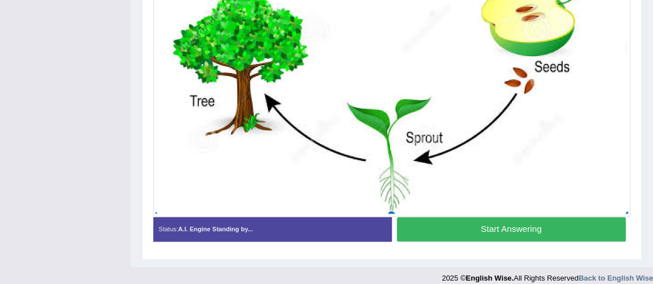
click at [552, 223] on button "Start Answering" at bounding box center [511, 229] width 229 height 24
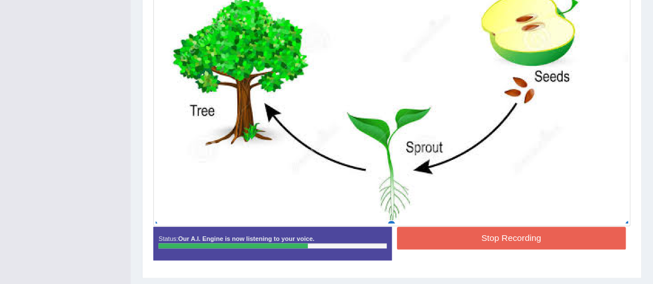
scroll to position [514, 0]
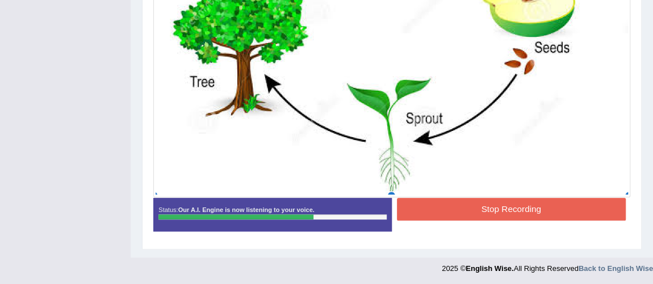
click at [481, 202] on button "Stop Recording" at bounding box center [511, 209] width 229 height 22
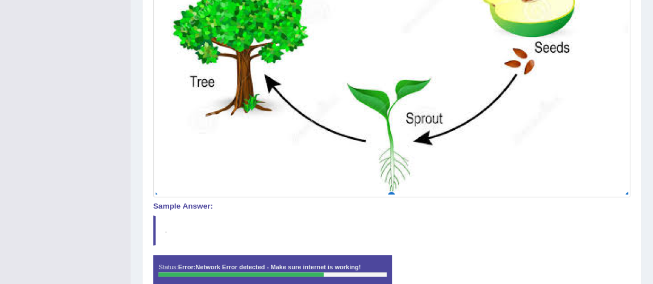
scroll to position [571, 0]
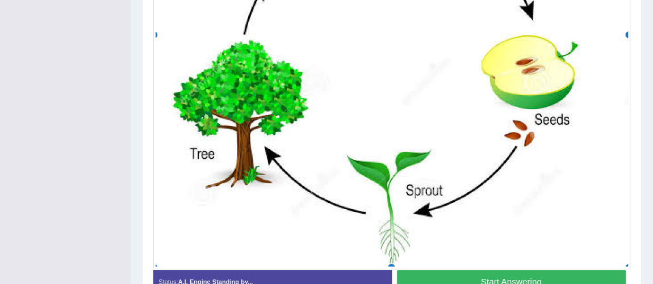
scroll to position [475, 0]
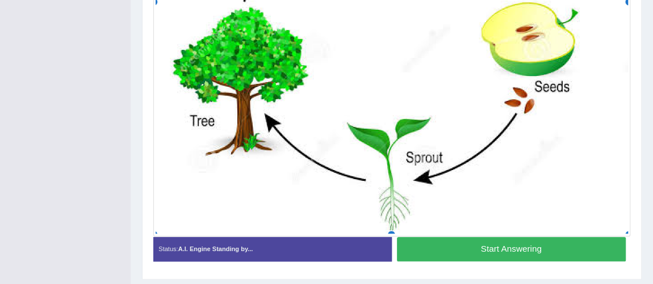
click at [562, 237] on button "Start Answering" at bounding box center [511, 249] width 229 height 24
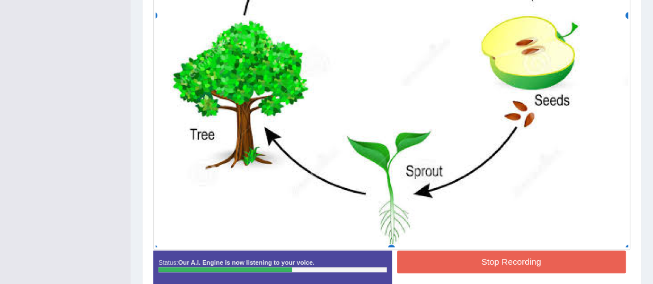
scroll to position [471, 0]
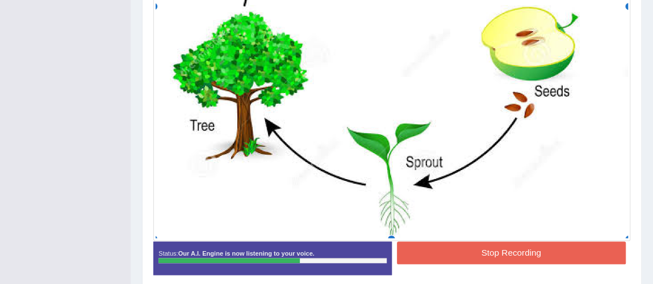
click at [514, 249] on button "Stop Recording" at bounding box center [511, 253] width 229 height 22
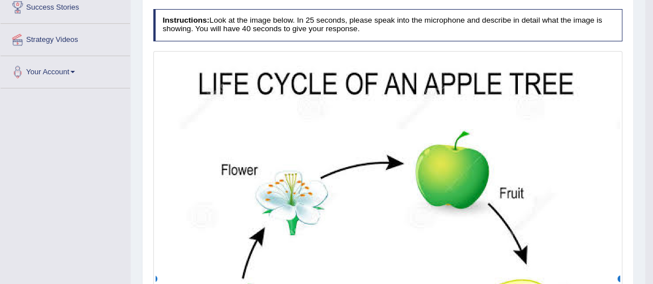
scroll to position [0, 0]
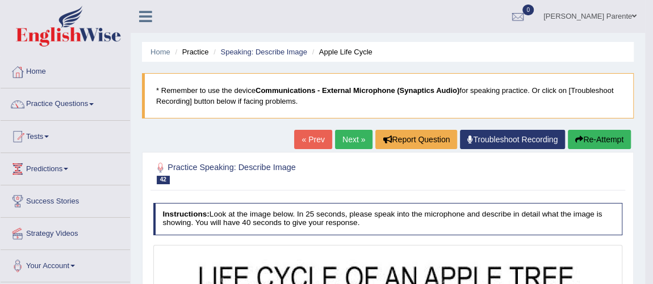
click at [343, 142] on link "Next »" at bounding box center [353, 139] width 37 height 19
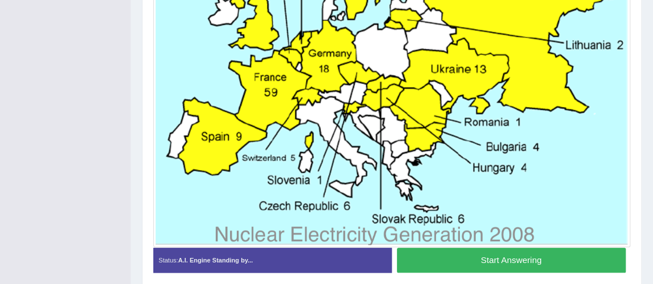
scroll to position [454, 0]
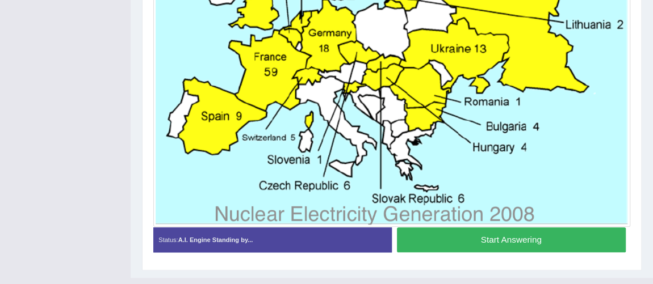
click at [529, 238] on button "Start Answering" at bounding box center [511, 240] width 229 height 24
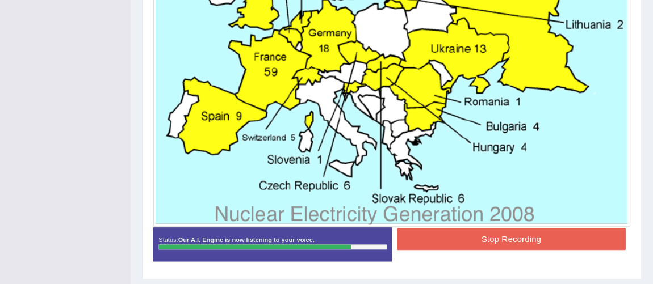
click at [483, 238] on button "Stop Recording" at bounding box center [511, 239] width 229 height 22
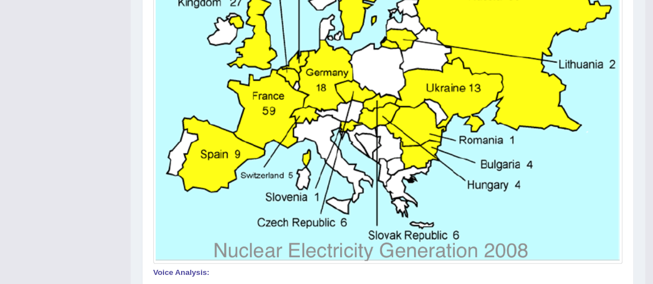
scroll to position [0, 0]
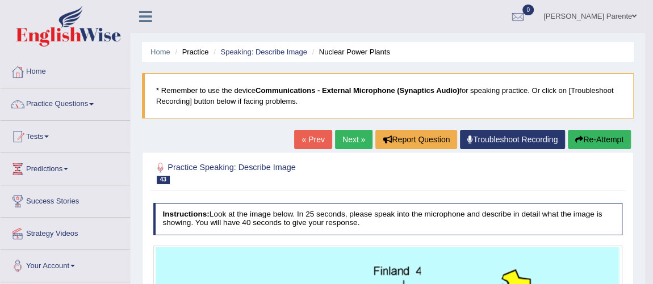
click at [340, 145] on link "Next »" at bounding box center [353, 139] width 37 height 19
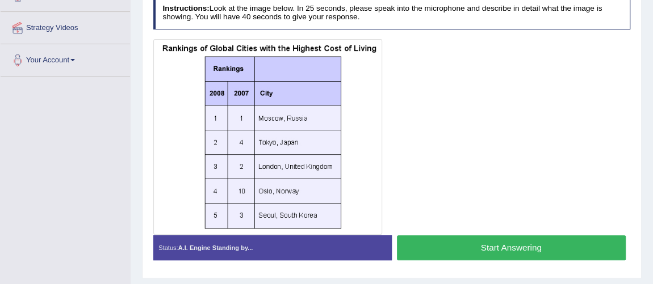
scroll to position [207, 0]
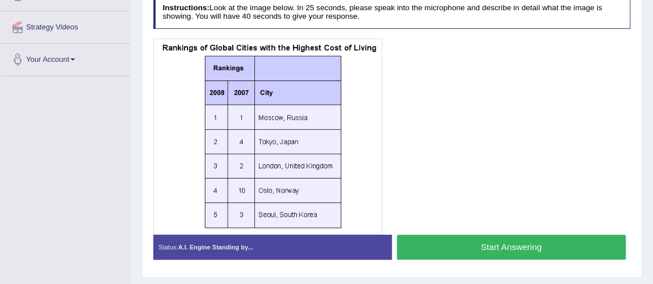
click at [431, 237] on button "Start Answering" at bounding box center [511, 247] width 229 height 24
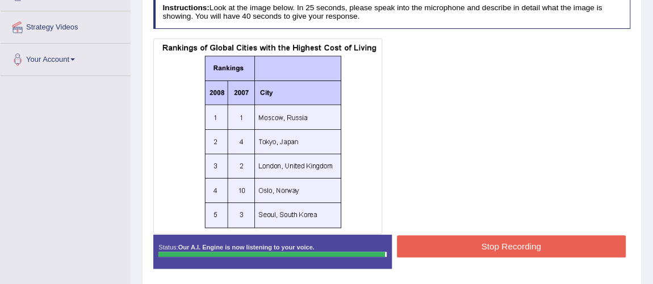
click at [431, 237] on button "Stop Recording" at bounding box center [511, 247] width 229 height 22
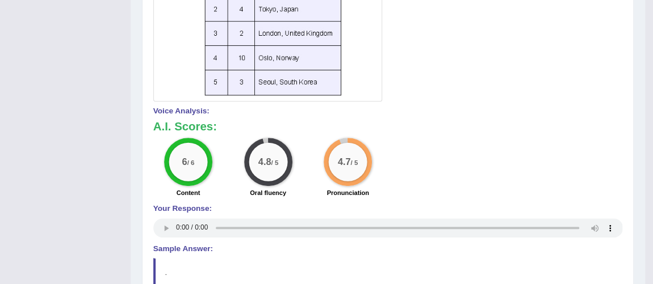
scroll to position [122, 0]
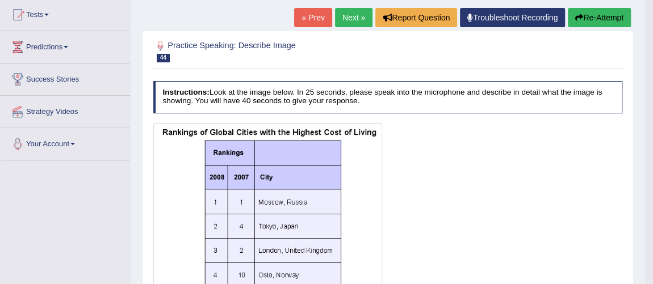
click at [358, 20] on link "Next »" at bounding box center [353, 17] width 37 height 19
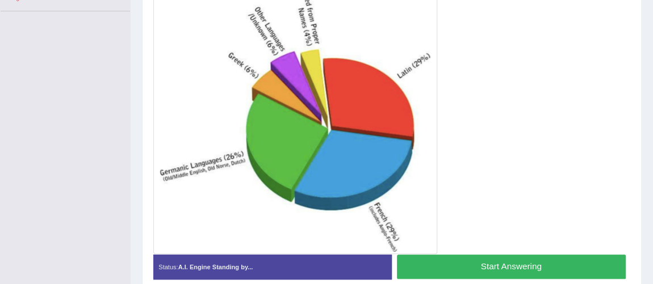
scroll to position [292, 0]
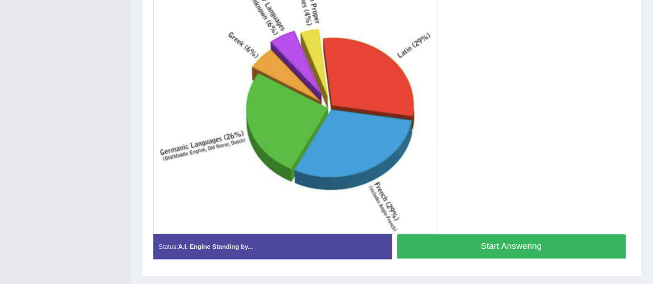
click at [535, 248] on button "Start Answering" at bounding box center [511, 247] width 229 height 24
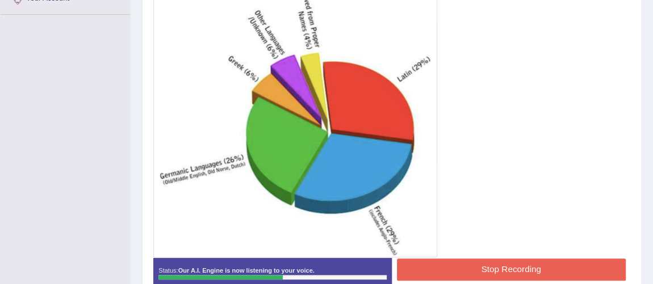
scroll to position [274, 0]
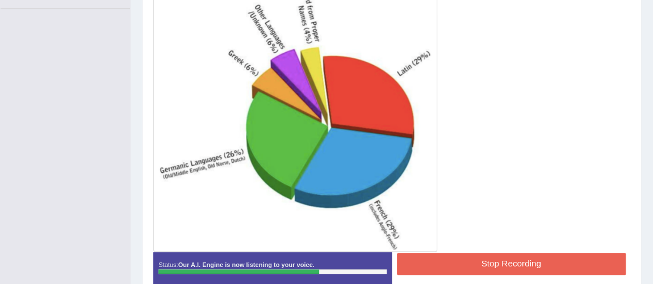
click at [496, 262] on button "Stop Recording" at bounding box center [511, 264] width 229 height 22
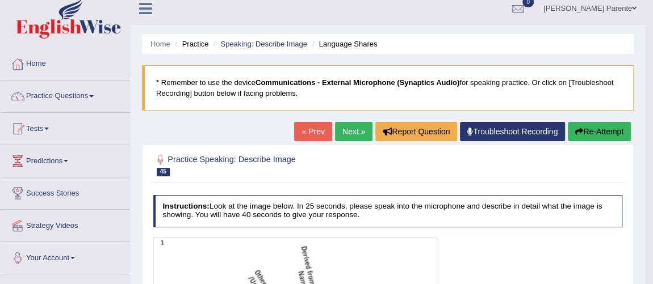
scroll to position [0, 0]
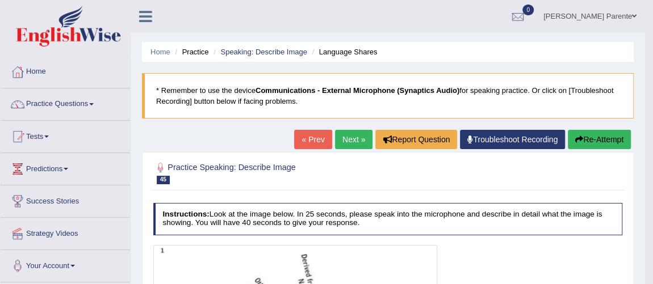
click at [337, 145] on link "Next »" at bounding box center [353, 139] width 37 height 19
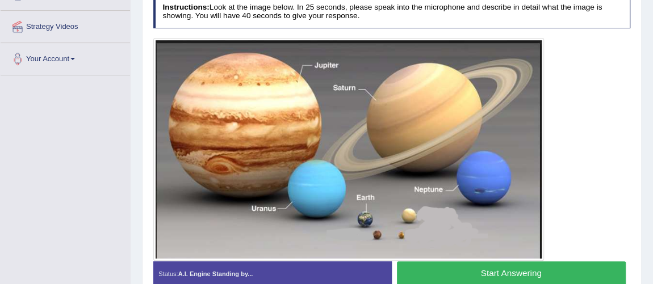
scroll to position [228, 0]
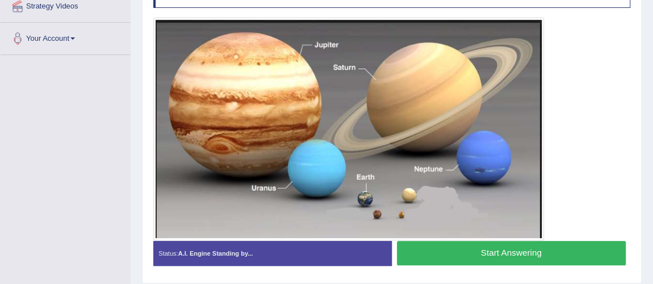
click at [484, 261] on button "Start Answering" at bounding box center [511, 253] width 229 height 24
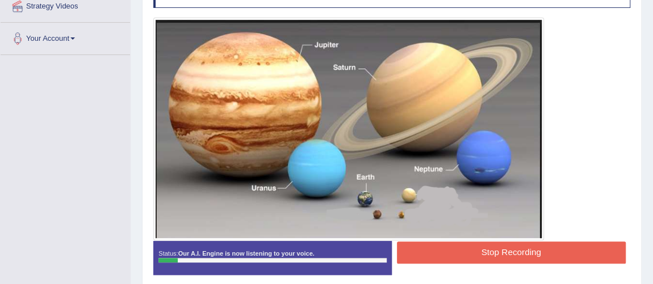
scroll to position [0, 0]
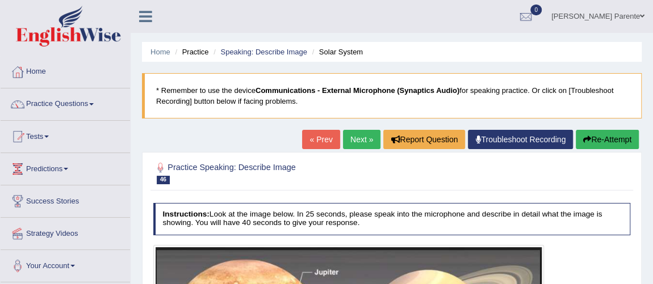
click at [604, 150] on div "« Prev Next » Report Question Troubleshoot Recording Re-Attempt" at bounding box center [472, 141] width 340 height 22
click at [617, 134] on button "Re-Attempt" at bounding box center [607, 139] width 63 height 19
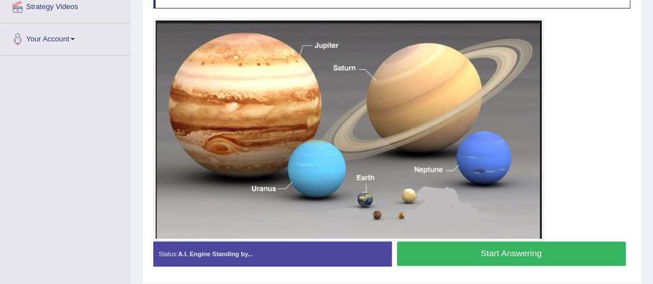
scroll to position [227, 0]
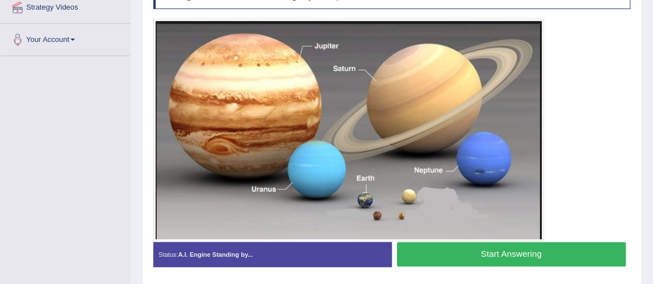
click at [489, 248] on button "Start Answering" at bounding box center [511, 254] width 229 height 24
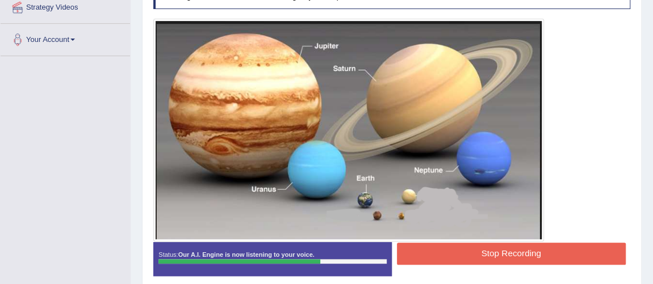
click at [463, 259] on button "Stop Recording" at bounding box center [511, 254] width 229 height 22
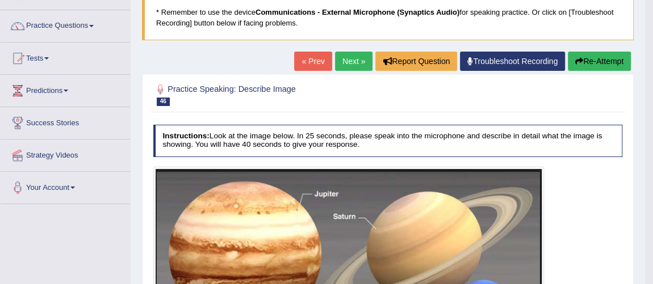
scroll to position [0, 0]
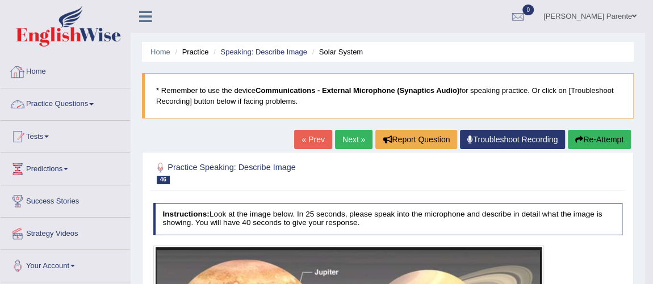
click at [88, 108] on link "Practice Questions" at bounding box center [65, 103] width 129 height 28
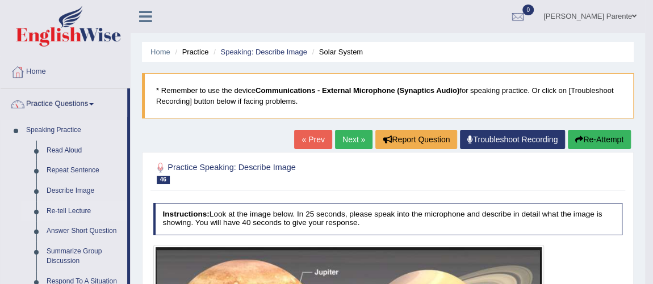
click at [83, 205] on link "Re-tell Lecture" at bounding box center [84, 212] width 86 height 20
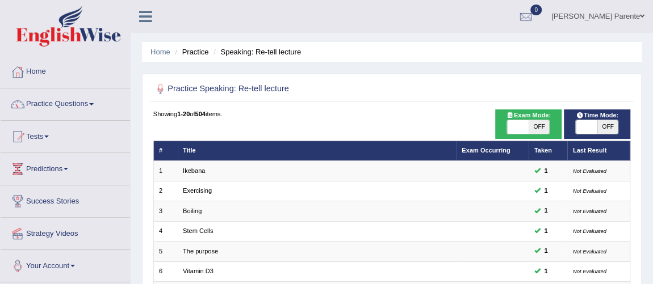
scroll to position [249, 0]
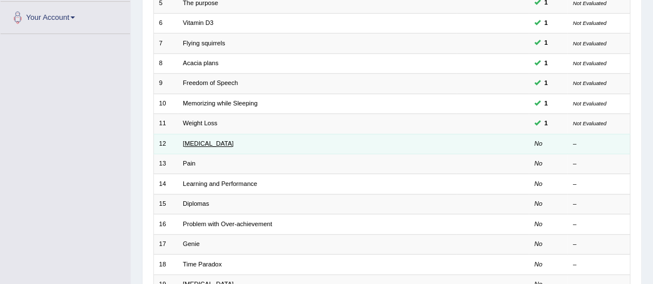
click at [183, 144] on link "[MEDICAL_DATA]" at bounding box center [208, 143] width 51 height 7
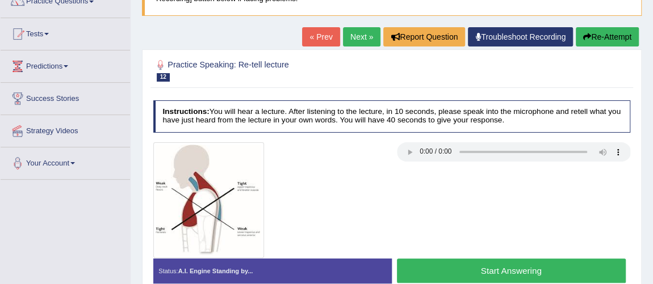
scroll to position [124, 0]
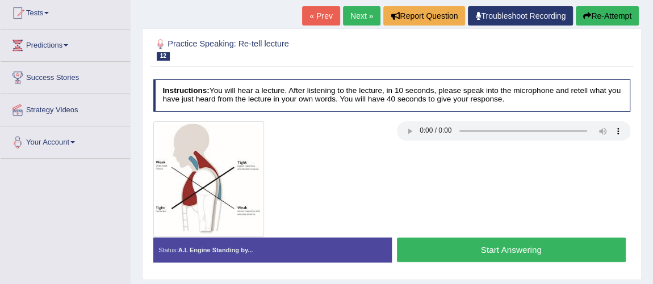
click at [519, 250] on button "Start Answering" at bounding box center [511, 250] width 229 height 24
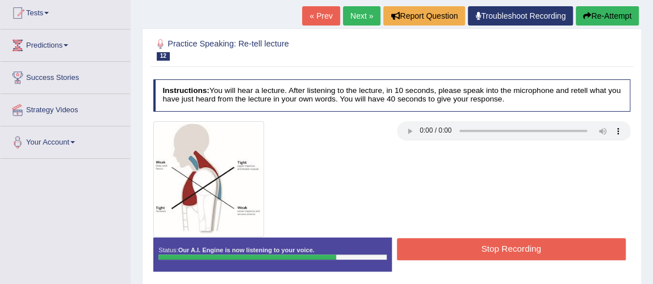
click at [519, 250] on button "Stop Recording" at bounding box center [511, 249] width 229 height 22
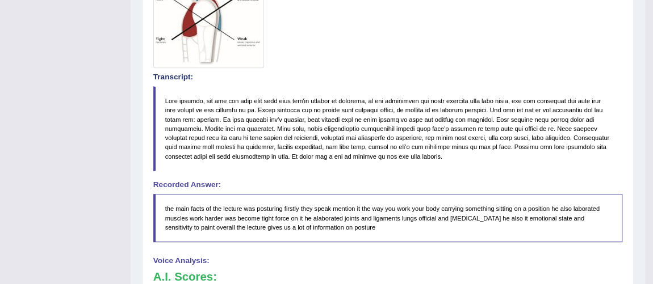
scroll to position [44, 0]
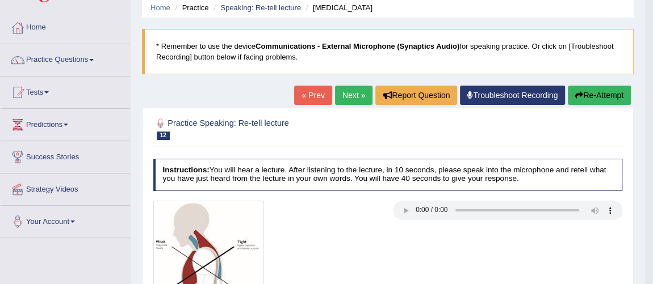
click at [353, 103] on link "Next »" at bounding box center [353, 95] width 37 height 19
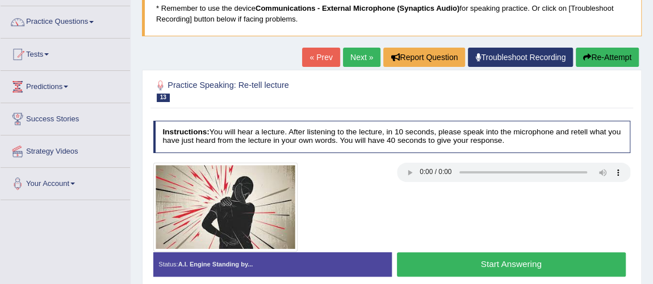
scroll to position [124, 0]
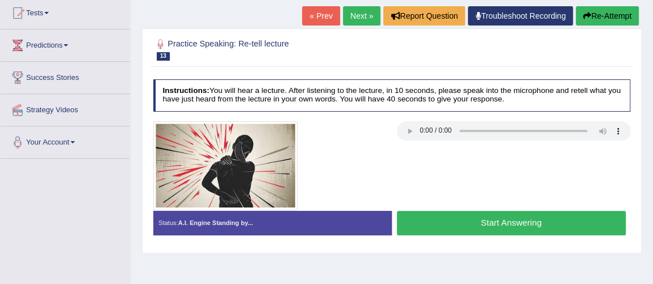
click at [504, 235] on div "Start Answering" at bounding box center [511, 224] width 238 height 27
click at [505, 230] on button "Start Answering" at bounding box center [511, 223] width 229 height 24
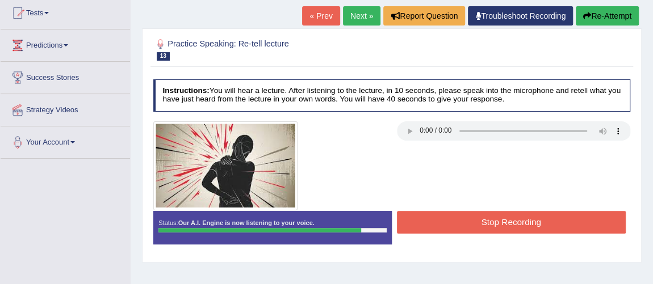
click at [505, 230] on button "Stop Recording" at bounding box center [511, 222] width 229 height 22
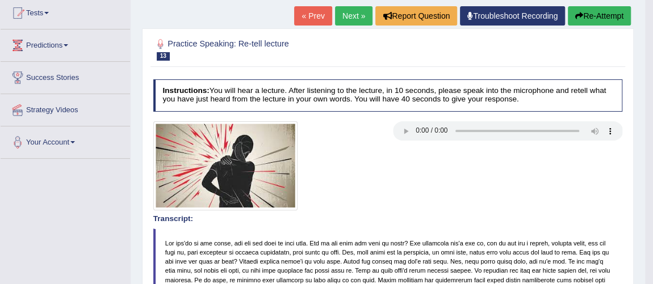
scroll to position [0, 0]
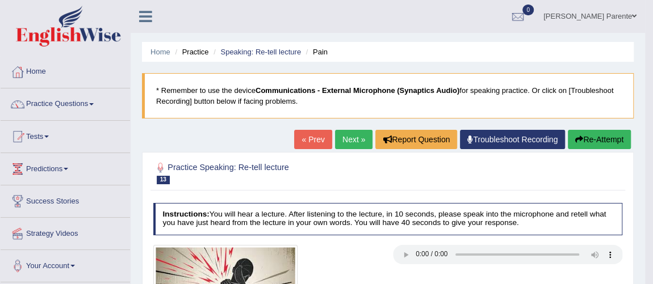
click at [77, 108] on link "Practice Questions" at bounding box center [65, 103] width 129 height 28
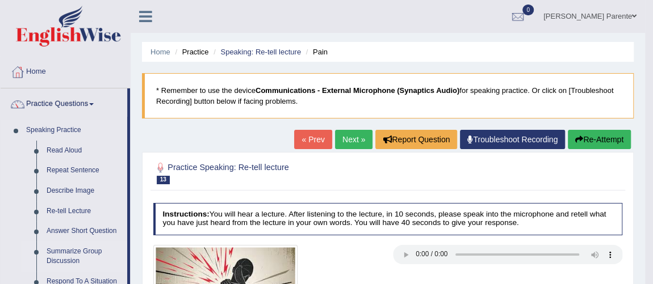
click at [57, 253] on link "Summarize Group Discussion" at bounding box center [84, 257] width 86 height 30
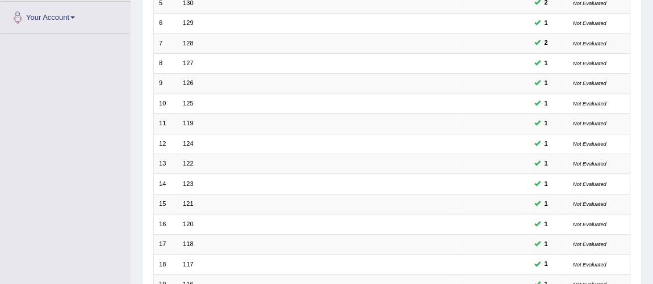
scroll to position [366, 0]
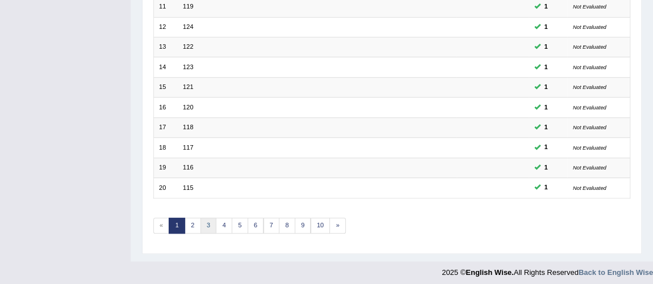
click at [200, 218] on link "3" at bounding box center [208, 226] width 16 height 16
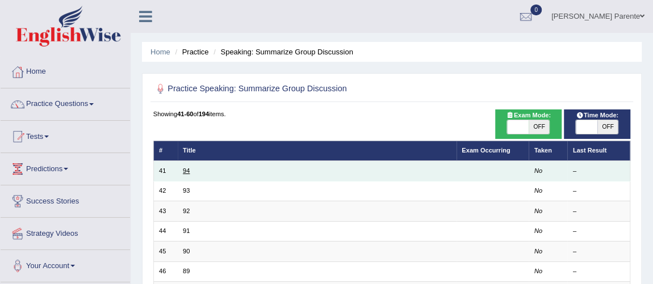
click at [185, 173] on link "94" at bounding box center [186, 171] width 7 height 7
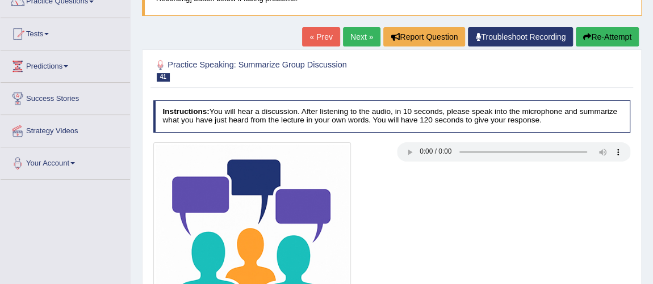
scroll to position [312, 0]
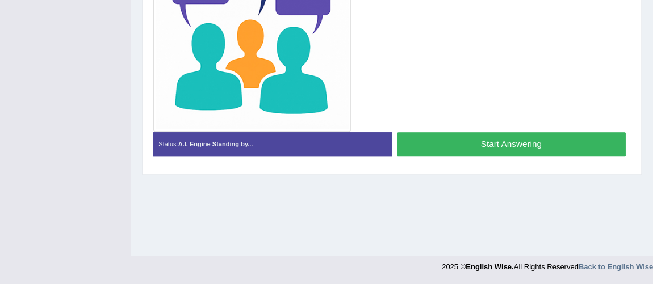
click at [466, 141] on button "Start Answering" at bounding box center [511, 144] width 229 height 24
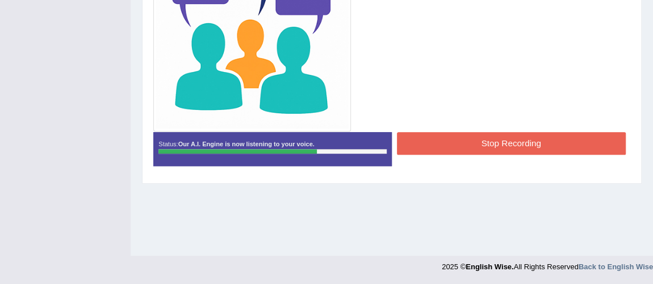
click at [466, 141] on button "Stop Recording" at bounding box center [511, 143] width 229 height 22
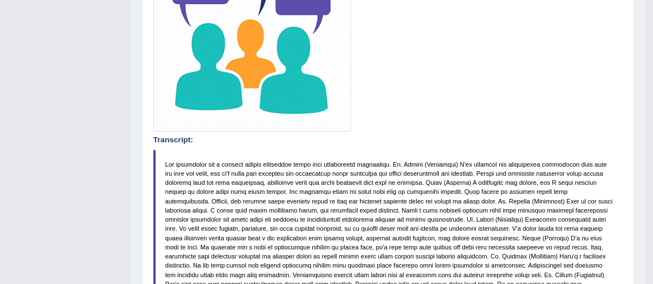
scroll to position [62, 0]
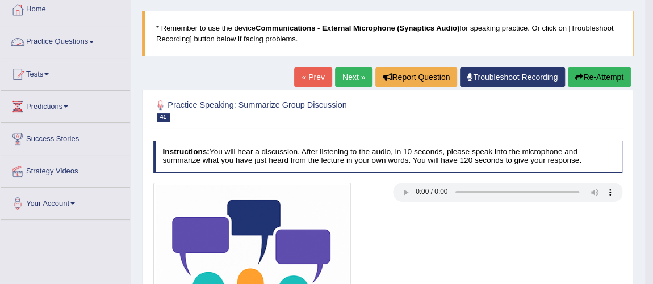
click at [64, 40] on link "Practice Questions" at bounding box center [65, 40] width 129 height 28
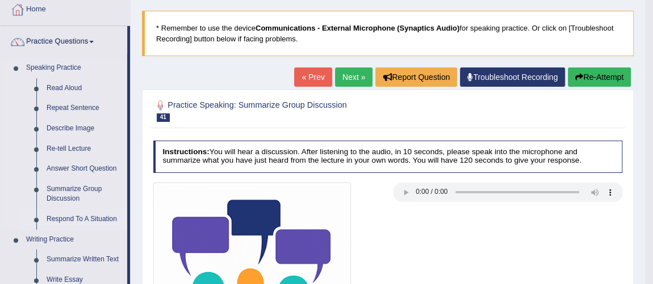
click at [64, 218] on link "Respond To A Situation" at bounding box center [84, 220] width 86 height 20
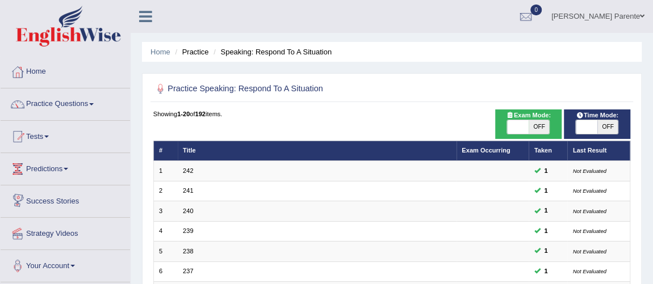
scroll to position [249, 0]
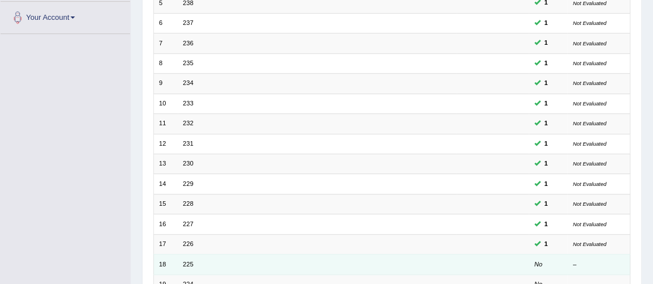
click at [181, 262] on td "225" at bounding box center [317, 265] width 279 height 20
click at [183, 262] on link "225" at bounding box center [188, 264] width 10 height 7
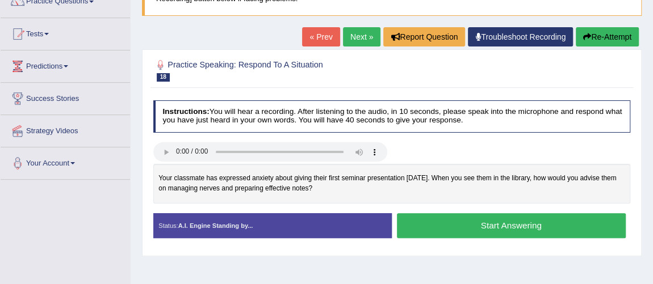
scroll to position [124, 0]
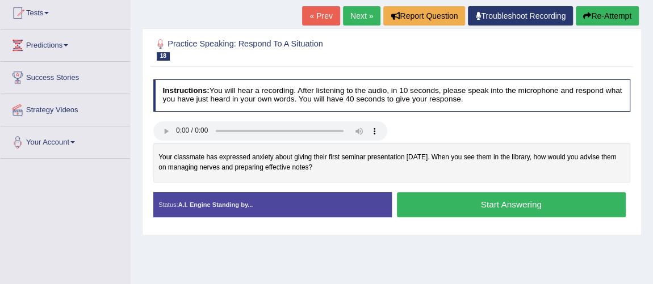
click at [475, 208] on button "Start Answering" at bounding box center [511, 204] width 229 height 24
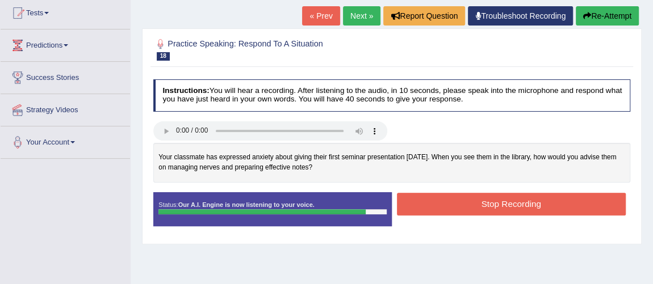
click at [475, 208] on button "Stop Recording" at bounding box center [511, 204] width 229 height 22
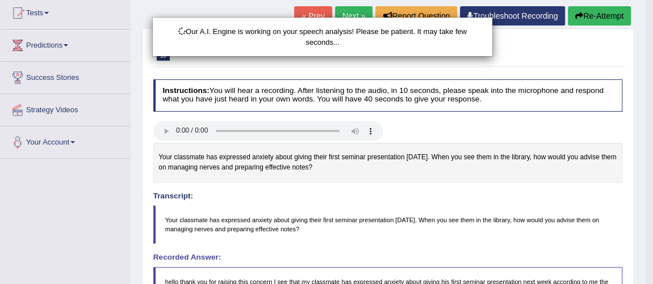
scroll to position [317, 0]
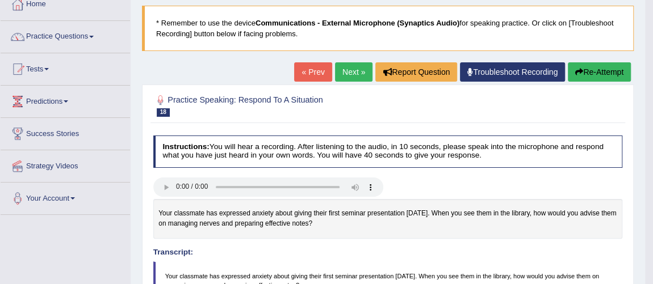
scroll to position [68, 0]
click at [346, 77] on link "Next »" at bounding box center [353, 71] width 37 height 19
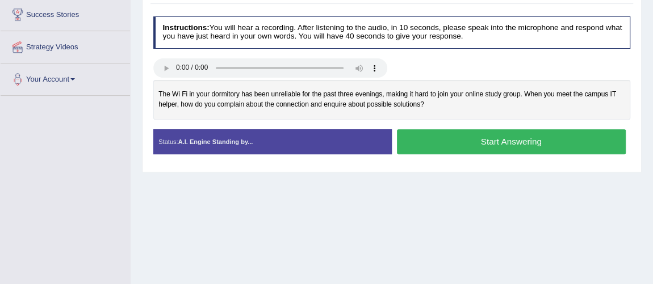
scroll to position [166, 0]
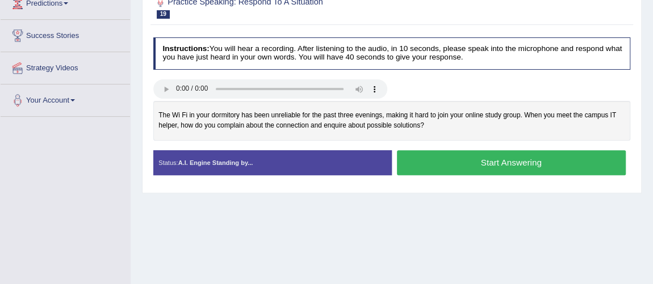
click at [441, 155] on button "Start Answering" at bounding box center [511, 162] width 229 height 24
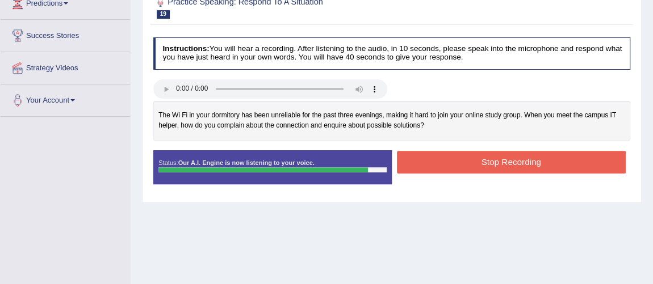
click at [441, 155] on button "Stop Recording" at bounding box center [511, 162] width 229 height 22
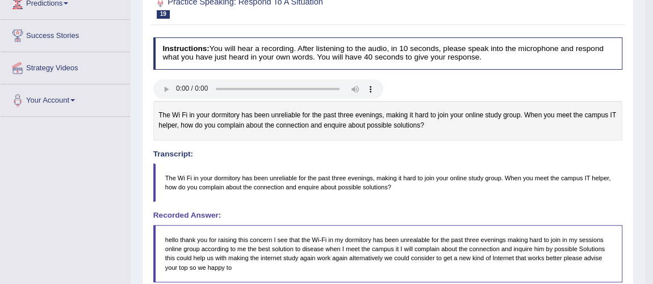
scroll to position [0, 0]
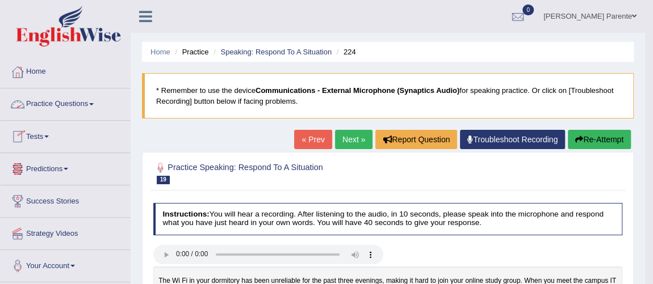
click at [44, 114] on link "Practice Questions" at bounding box center [65, 103] width 129 height 28
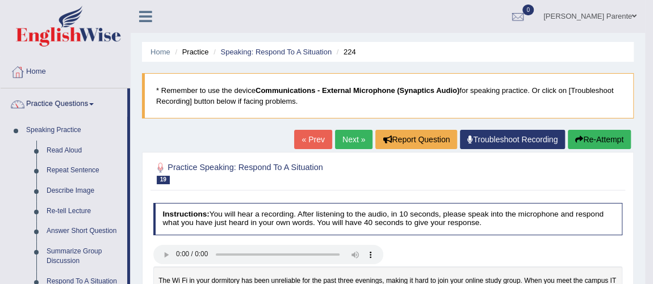
click at [346, 133] on link "Next »" at bounding box center [353, 139] width 37 height 19
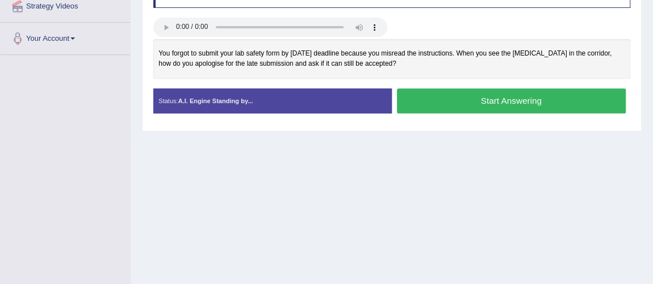
scroll to position [207, 0]
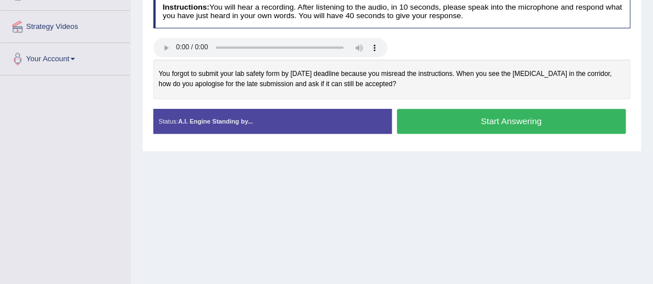
click at [417, 125] on button "Start Answering" at bounding box center [511, 121] width 229 height 24
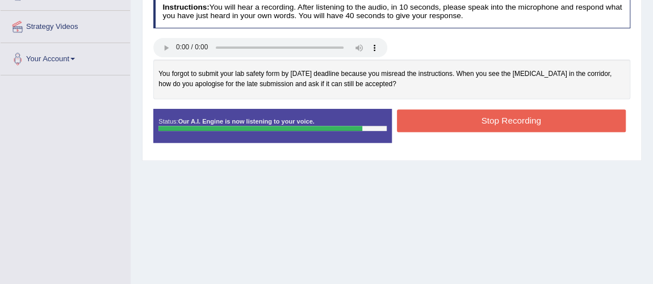
click at [417, 125] on button "Stop Recording" at bounding box center [511, 121] width 229 height 22
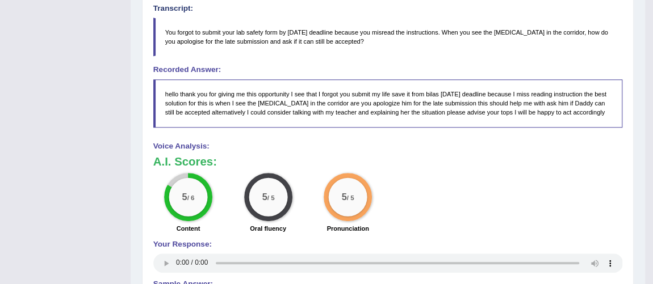
scroll to position [62, 0]
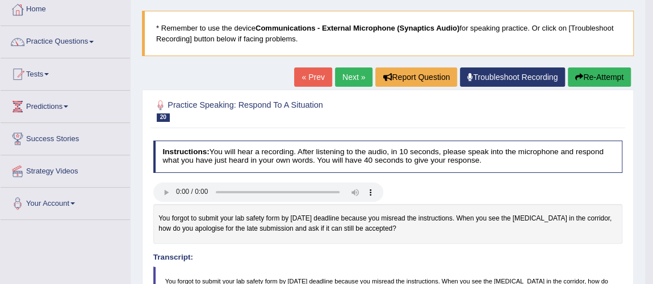
click at [348, 73] on link "Next »" at bounding box center [353, 77] width 37 height 19
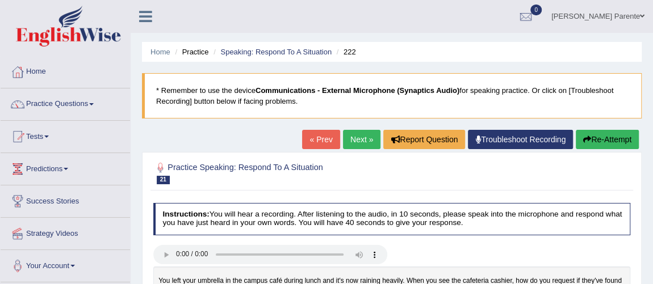
scroll to position [249, 0]
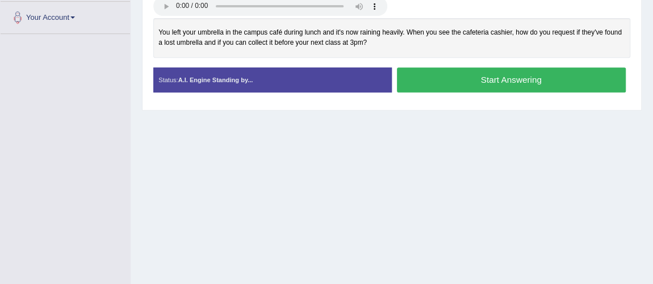
click at [436, 78] on button "Start Answering" at bounding box center [511, 80] width 229 height 24
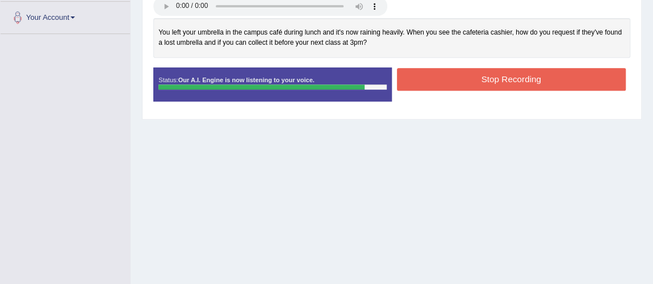
click at [436, 78] on button "Stop Recording" at bounding box center [511, 79] width 229 height 22
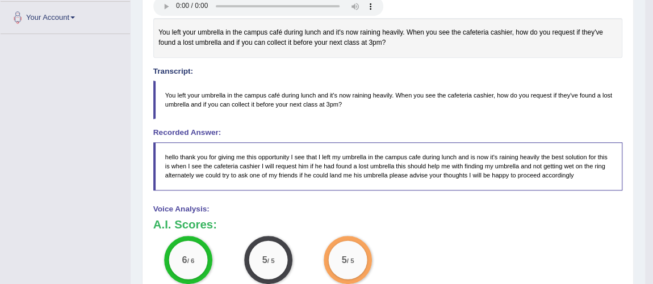
scroll to position [0, 0]
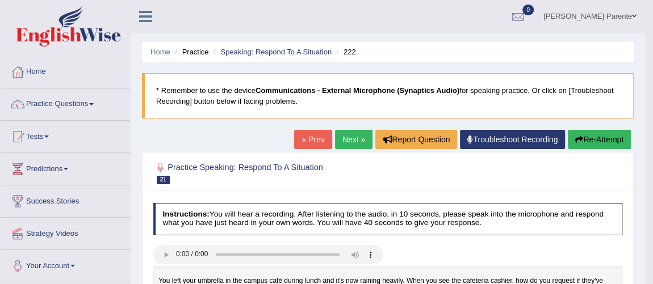
click at [347, 130] on link "Next »" at bounding box center [353, 139] width 37 height 19
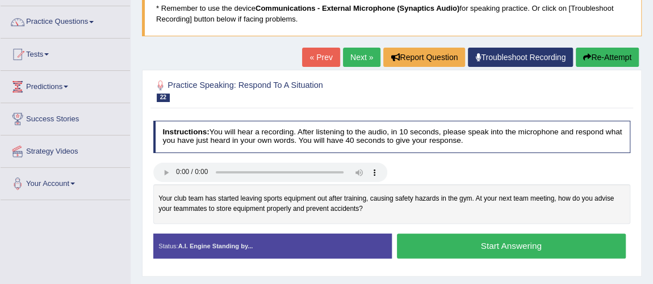
scroll to position [103, 0]
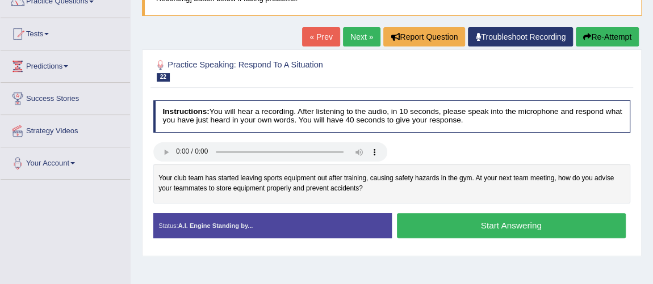
click at [487, 220] on button "Start Answering" at bounding box center [511, 225] width 229 height 24
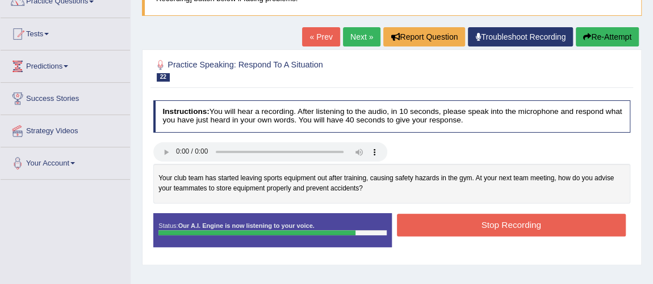
click at [487, 220] on button "Stop Recording" at bounding box center [511, 225] width 229 height 22
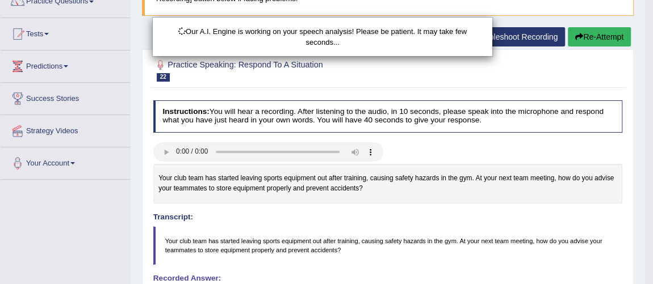
scroll to position [312, 0]
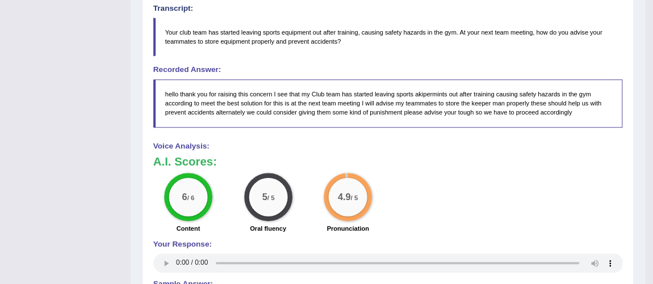
scroll to position [62, 0]
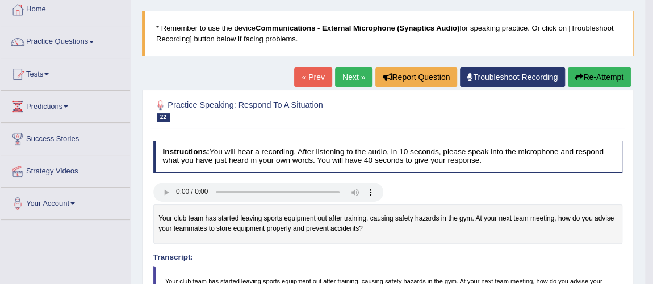
click at [345, 68] on link "Next »" at bounding box center [353, 77] width 37 height 19
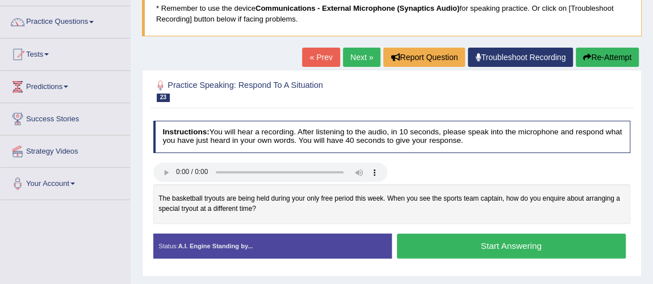
scroll to position [103, 0]
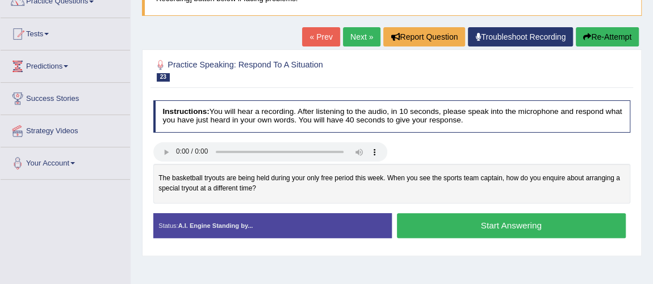
click at [532, 222] on button "Start Answering" at bounding box center [511, 225] width 229 height 24
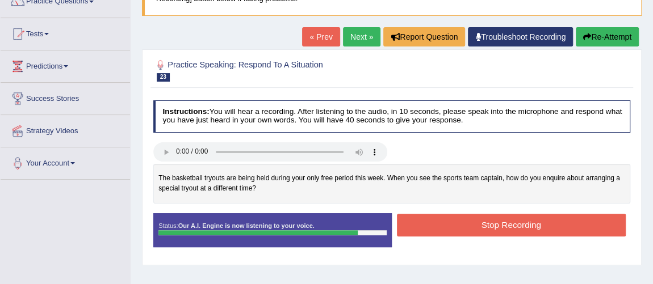
click at [532, 222] on button "Stop Recording" at bounding box center [511, 225] width 229 height 22
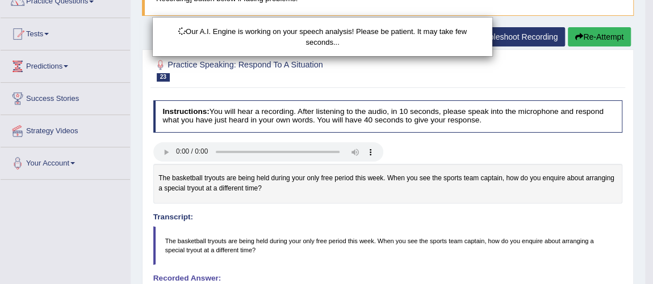
scroll to position [312, 0]
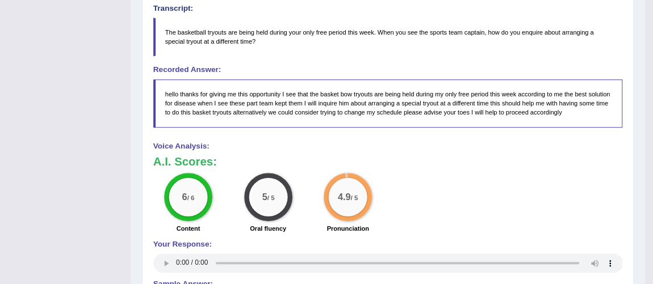
scroll to position [62, 0]
